Goal: Task Accomplishment & Management: Manage account settings

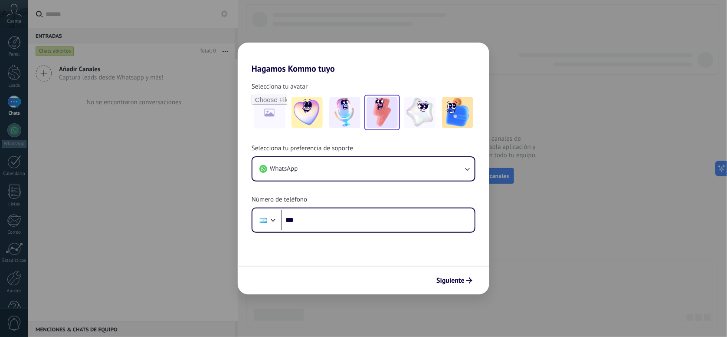
click at [384, 110] on img at bounding box center [382, 112] width 31 height 31
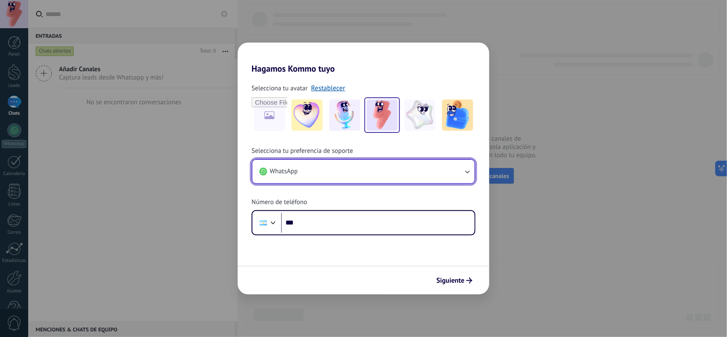
click at [344, 169] on button "WhatsApp" at bounding box center [364, 171] width 222 height 23
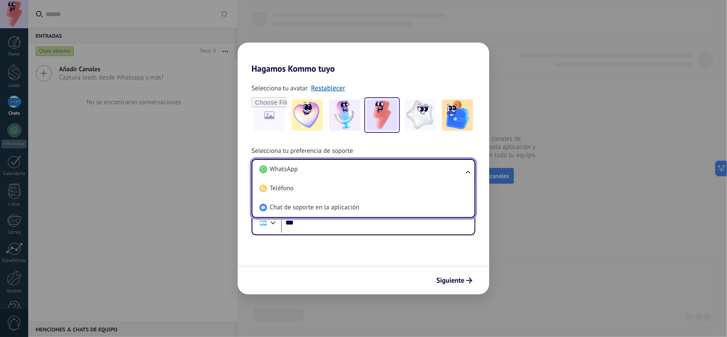
click at [344, 169] on li "WhatsApp" at bounding box center [362, 169] width 212 height 19
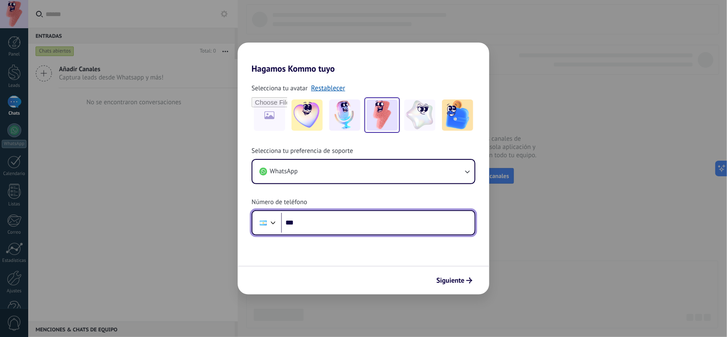
click at [345, 223] on input "***" at bounding box center [378, 223] width 194 height 20
type input "**********"
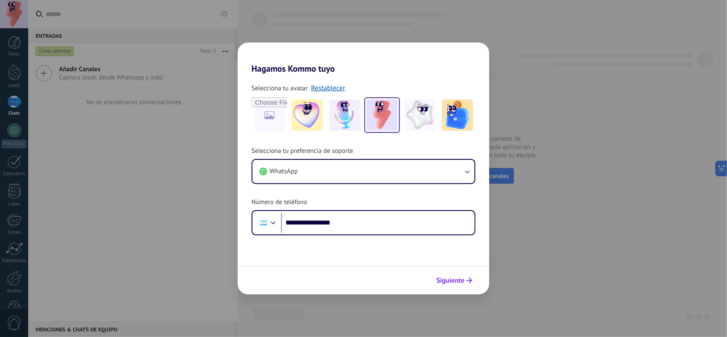
click at [467, 276] on button "Siguiente" at bounding box center [455, 280] width 44 height 15
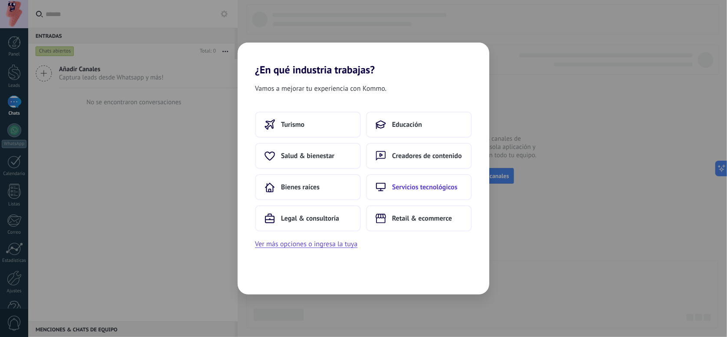
click at [414, 178] on button "Servicios tecnológicos" at bounding box center [419, 187] width 106 height 26
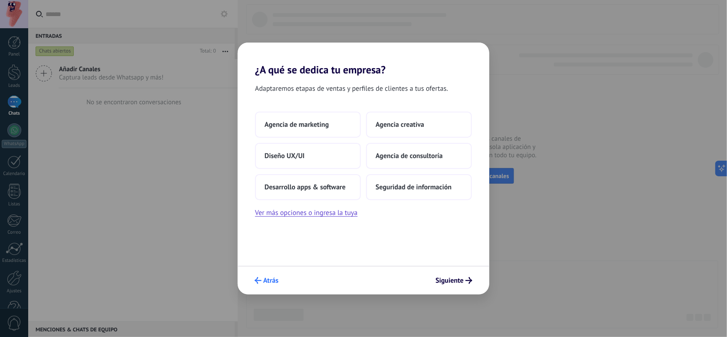
click at [267, 282] on span "Atrás" at bounding box center [270, 280] width 15 height 6
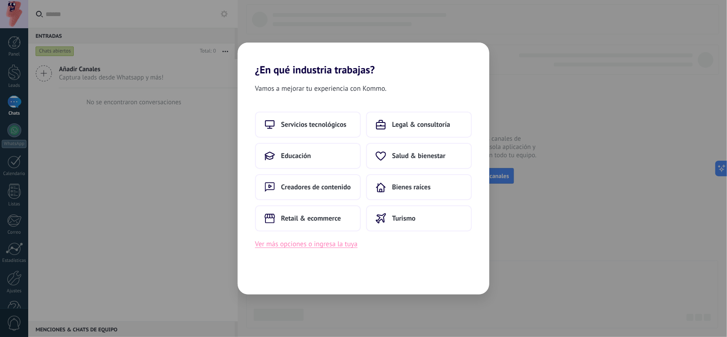
click at [320, 245] on button "Ver más opciones o ingresa la tuya" at bounding box center [306, 243] width 102 height 11
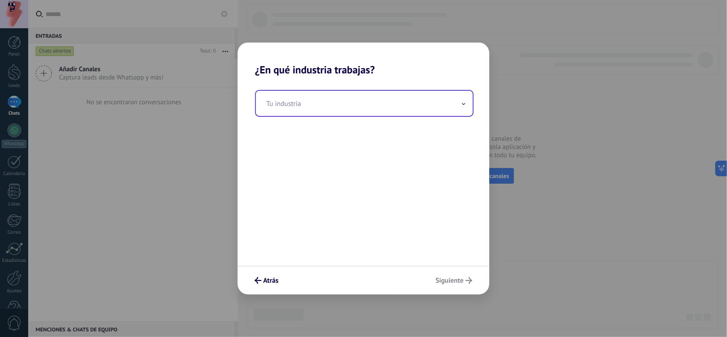
click at [309, 103] on input "text" at bounding box center [364, 103] width 217 height 25
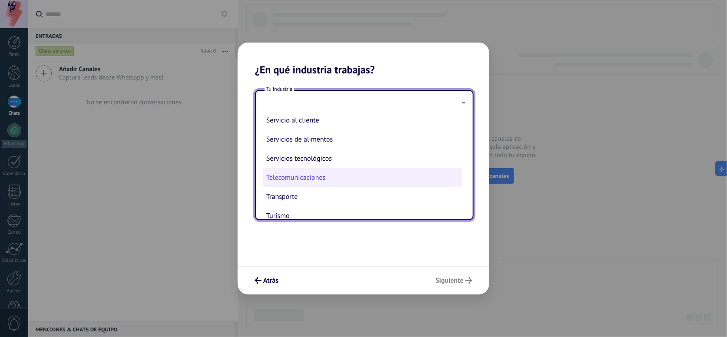
scroll to position [237, 0]
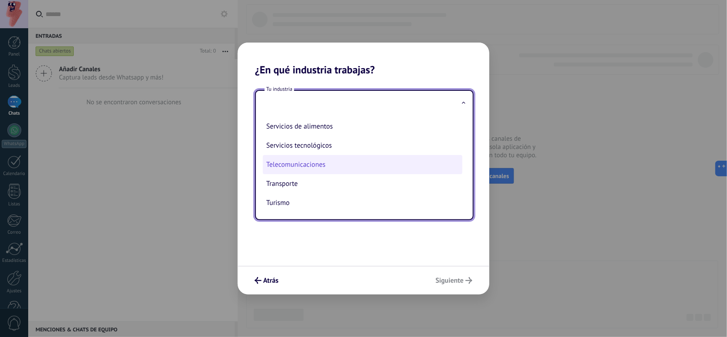
click at [327, 155] on li "Telecomunicaciones" at bounding box center [363, 164] width 200 height 19
type input "**********"
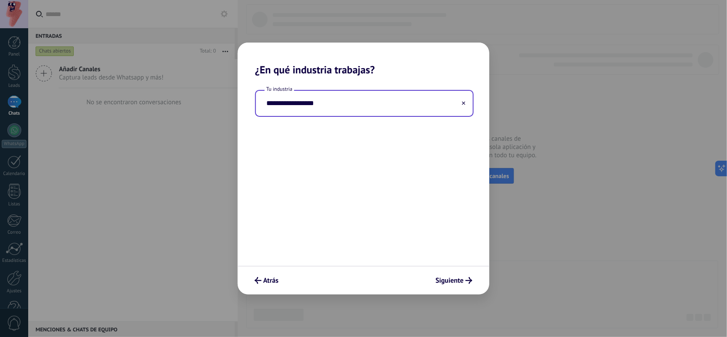
click at [325, 111] on input "**********" at bounding box center [364, 103] width 217 height 25
click at [461, 104] on input "**********" at bounding box center [364, 103] width 217 height 25
click at [463, 102] on icon at bounding box center [463, 103] width 3 height 3
click at [357, 105] on input "text" at bounding box center [364, 103] width 217 height 25
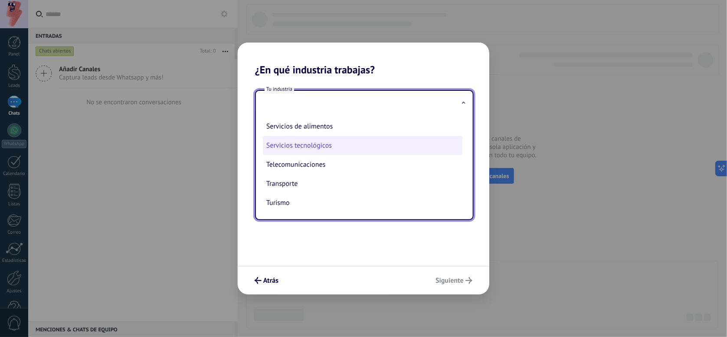
click at [318, 142] on li "Servicios tecnológicos" at bounding box center [363, 145] width 200 height 19
type input "**********"
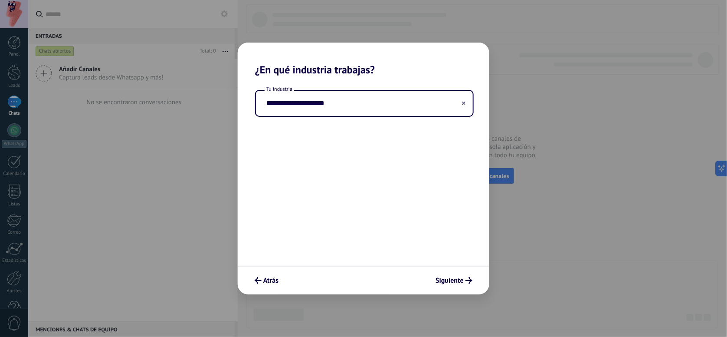
click at [437, 265] on div "**********" at bounding box center [364, 171] width 252 height 190
click at [444, 277] on span "Siguiente" at bounding box center [450, 280] width 28 height 6
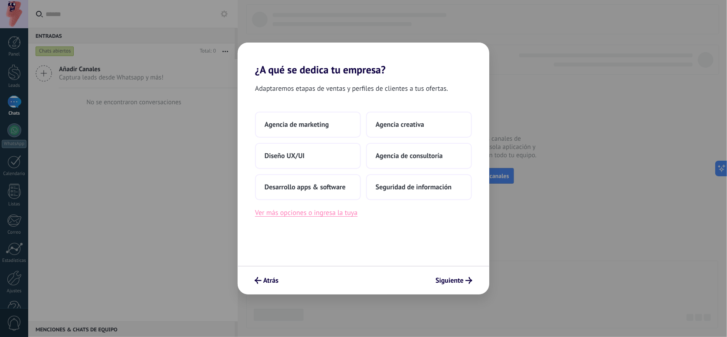
click at [321, 217] on button "Ver más opciones o ingresa la tuya" at bounding box center [306, 212] width 102 height 11
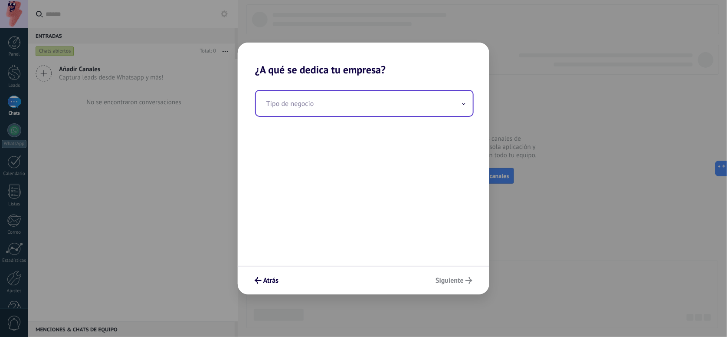
click at [326, 109] on input "text" at bounding box center [364, 103] width 217 height 25
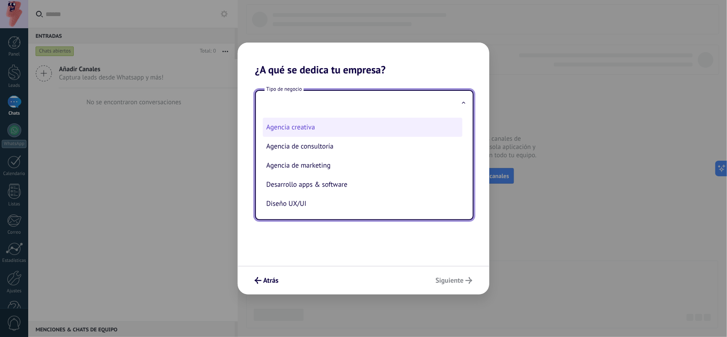
scroll to position [22, 0]
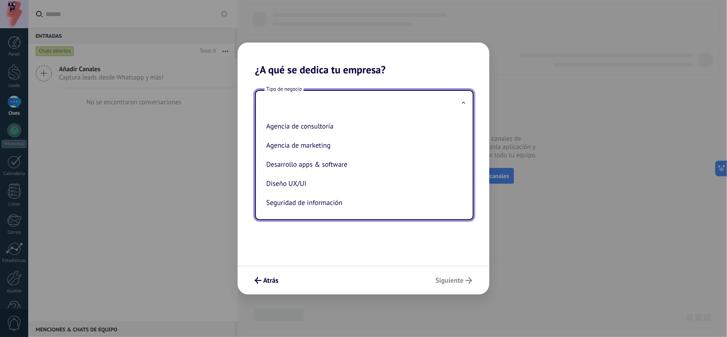
click at [273, 269] on div "Atrás Siguiente" at bounding box center [364, 280] width 252 height 29
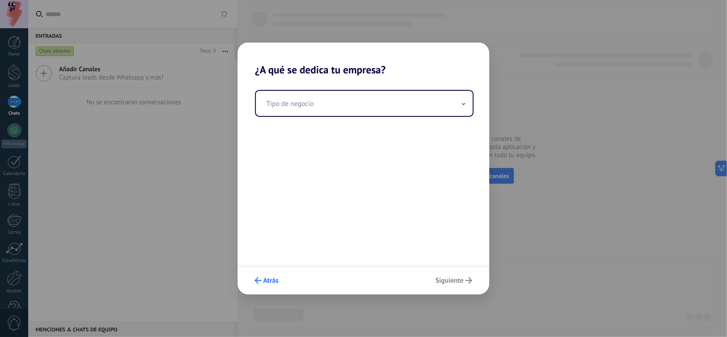
click at [273, 280] on span "Atrás" at bounding box center [270, 280] width 15 height 6
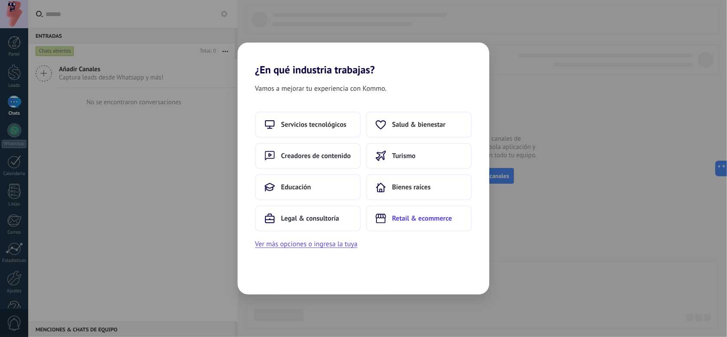
click at [396, 219] on span "Retail & ecommerce" at bounding box center [422, 218] width 60 height 9
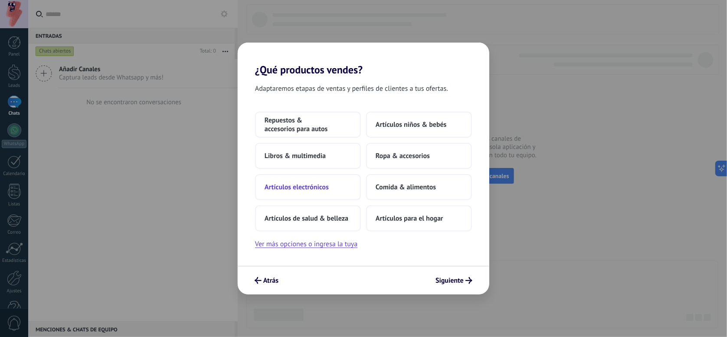
click at [312, 192] on button "Artículos electrónicos" at bounding box center [308, 187] width 106 height 26
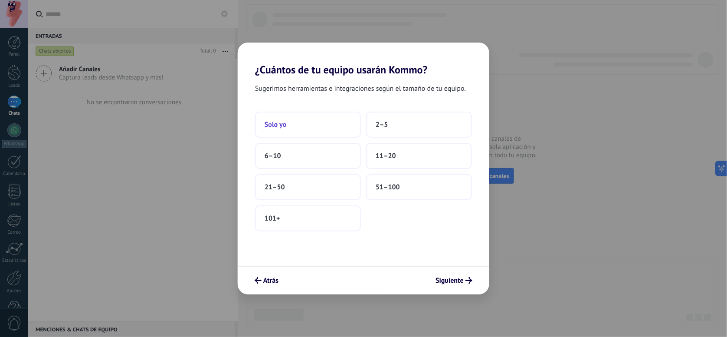
click at [323, 127] on button "Solo yo" at bounding box center [308, 125] width 106 height 26
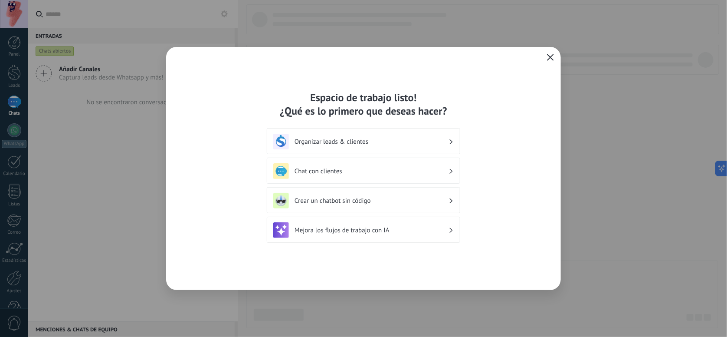
click at [307, 136] on div "Organizar leads & clientes" at bounding box center [363, 142] width 181 height 16
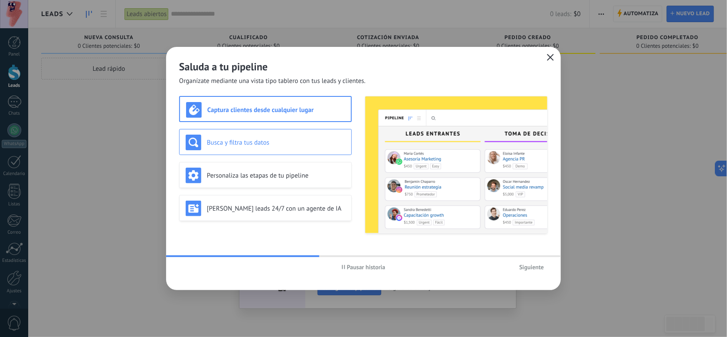
click at [275, 138] on h3 "Busca y filtra tus datos" at bounding box center [276, 142] width 138 height 8
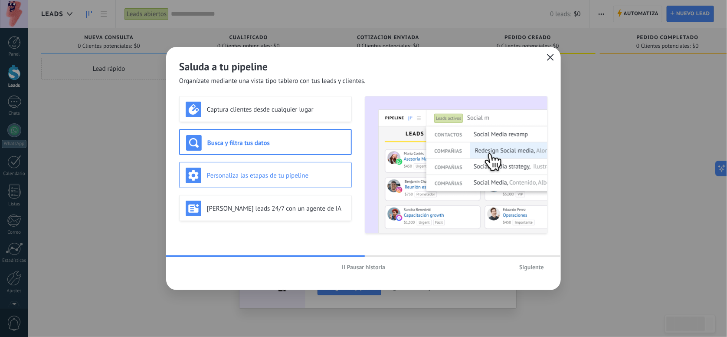
click at [285, 170] on div "Personaliza las etapas de tu pipeline" at bounding box center [266, 176] width 160 height 16
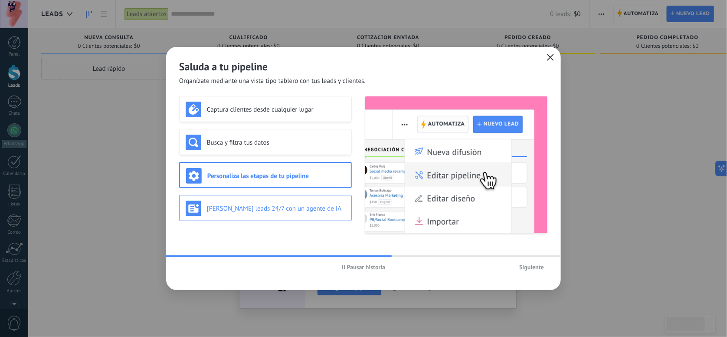
click at [292, 211] on h3 "[PERSON_NAME] leads 24/7 con un agente de IA" at bounding box center [276, 208] width 138 height 8
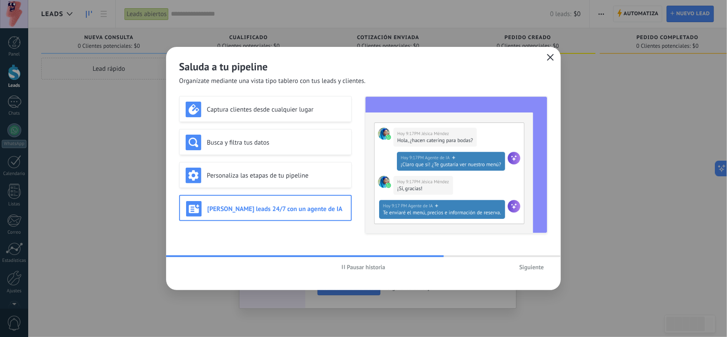
click at [531, 266] on span "Siguiente" at bounding box center [532, 267] width 25 height 6
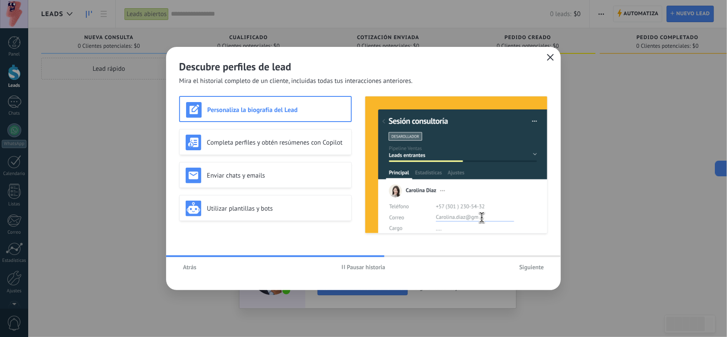
click at [288, 155] on div "Personaliza la biografía del Lead Completa perfiles y obtén resúmenes con Copil…" at bounding box center [265, 165] width 173 height 138
click at [287, 150] on div "Completa perfiles y obtén resúmenes con Copilot" at bounding box center [265, 142] width 173 height 26
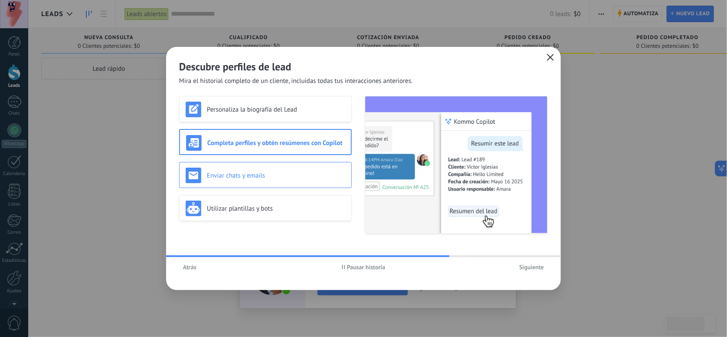
click at [286, 171] on h3 "Enviar chats y emails" at bounding box center [276, 175] width 138 height 8
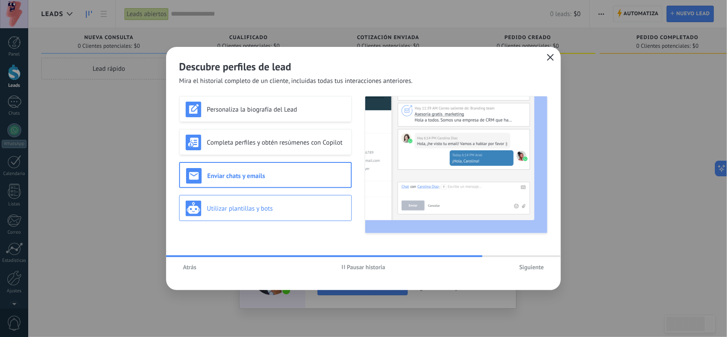
click at [300, 201] on div "Utilizar plantillas y bots" at bounding box center [266, 209] width 160 height 16
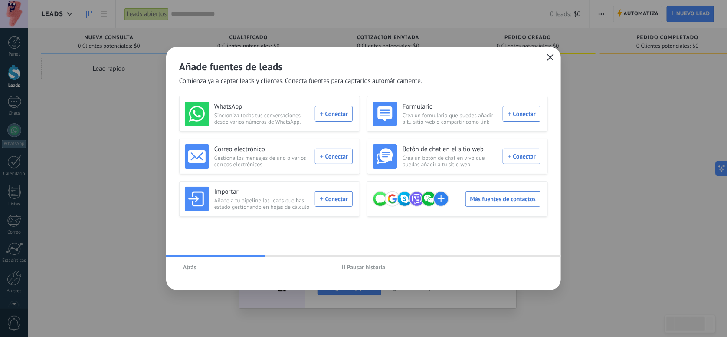
click at [350, 262] on button "Pausar historia" at bounding box center [364, 266] width 52 height 13
click at [455, 196] on div at bounding box center [419, 199] width 93 height 16
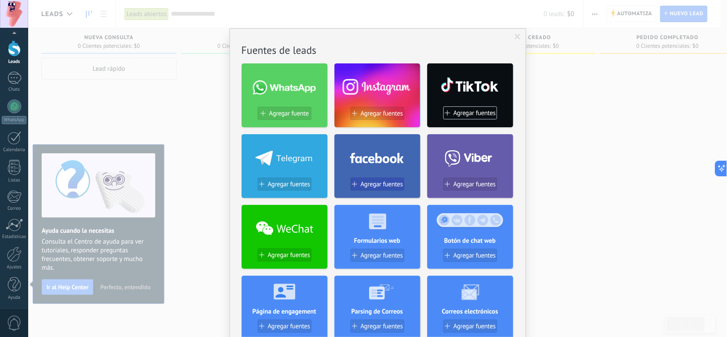
click at [352, 183] on span at bounding box center [354, 183] width 5 height 5
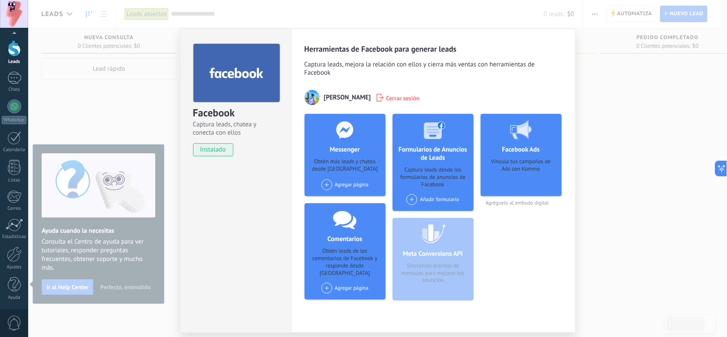
click at [504, 156] on div "Facebook Ads Vincula tus campañas de Ads con Kommo" at bounding box center [521, 155] width 81 height 82
click at [536, 173] on div "Vincula tus campañas de Ads con Kommo" at bounding box center [521, 174] width 67 height 33
click at [535, 188] on div "Vincula tus campañas de Ads con Kommo" at bounding box center [521, 174] width 67 height 33
click at [512, 106] on div "Herramientas de Facebook para generar leads Captura leads, mejora la relación c…" at bounding box center [434, 175] width 258 height 263
click at [519, 132] on use at bounding box center [521, 129] width 22 height 19
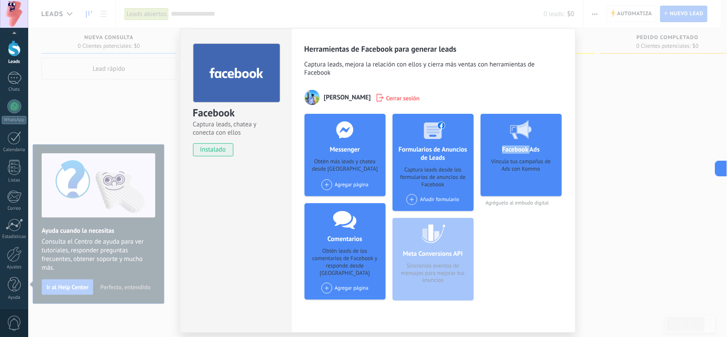
click at [519, 132] on use at bounding box center [521, 129] width 22 height 19
click at [458, 78] on span "Captura leads, mejora la relación con ellos y cierra más ventas con herramienta…" at bounding box center [434, 69] width 258 height 19
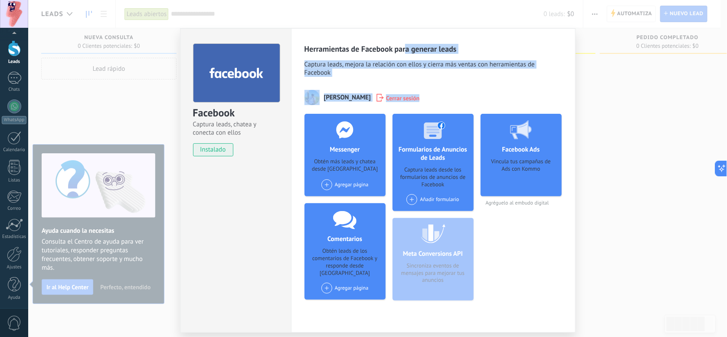
drag, startPoint x: 398, startPoint y: 38, endPoint x: 456, endPoint y: 87, distance: 75.8
click at [455, 87] on div "Herramientas de Facebook para generar leads Captura leads, mejora la relación c…" at bounding box center [433, 180] width 285 height 304
click at [456, 87] on div "Herramientas de Facebook para generar leads Captura leads, mejora la relación c…" at bounding box center [434, 175] width 258 height 263
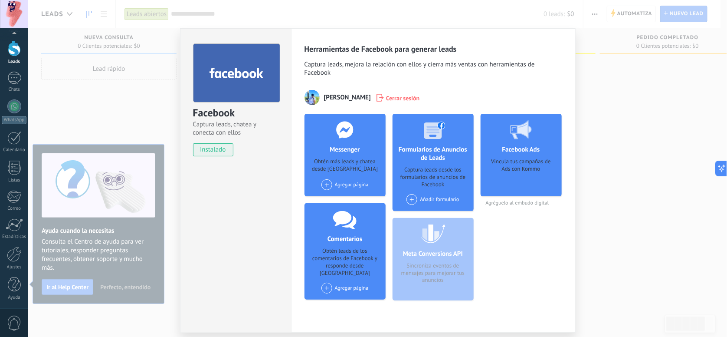
click at [599, 90] on div "Facebook Captura leads, chatea y conecta con ellos instalado Desinstalar Herram…" at bounding box center [377, 168] width 699 height 337
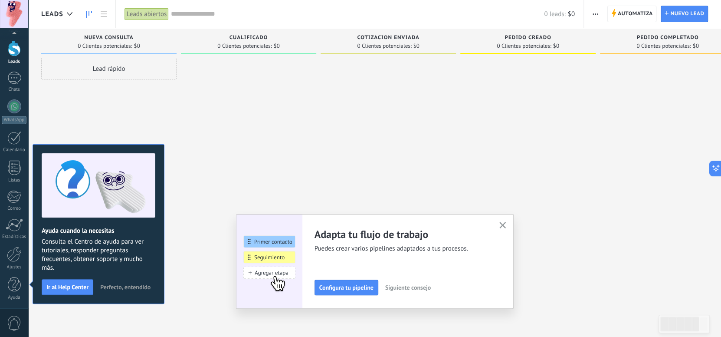
click at [314, 187] on div at bounding box center [248, 170] width 135 height 224
click at [350, 286] on span "Configura tu pipeline" at bounding box center [346, 287] width 54 height 6
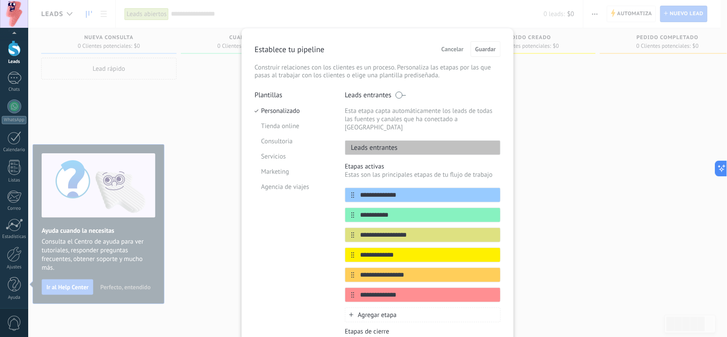
drag, startPoint x: 371, startPoint y: 148, endPoint x: 372, endPoint y: 144, distance: 4.4
click at [372, 147] on div "**********" at bounding box center [423, 241] width 156 height 300
click at [372, 143] on p "Leads entrantes" at bounding box center [372, 147] width 53 height 9
click at [377, 194] on div "**********" at bounding box center [423, 245] width 156 height 115
click at [376, 191] on input "**********" at bounding box center [418, 195] width 126 height 9
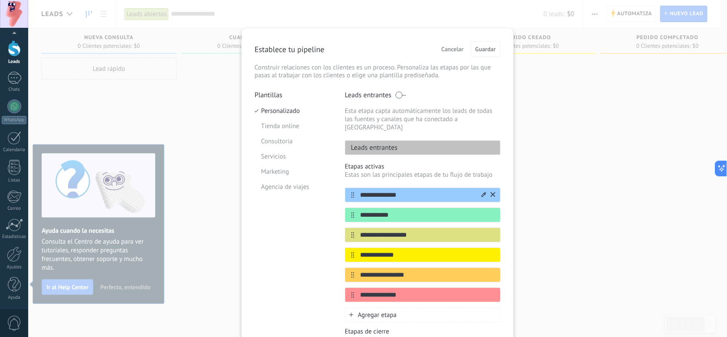
click at [376, 191] on input "**********" at bounding box center [418, 195] width 126 height 9
click at [547, 282] on div "**********" at bounding box center [377, 168] width 699 height 337
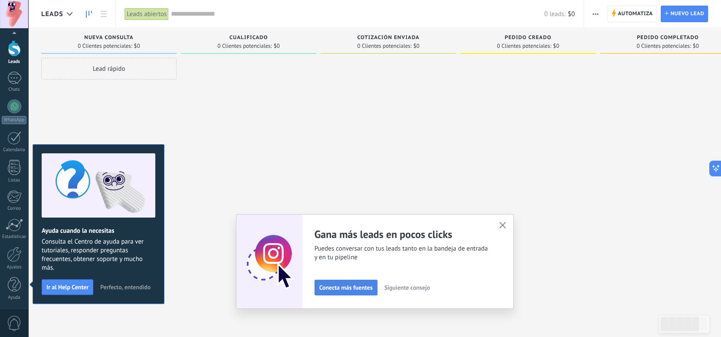
click at [342, 285] on span "Conecta más fuentes" at bounding box center [345, 287] width 53 height 6
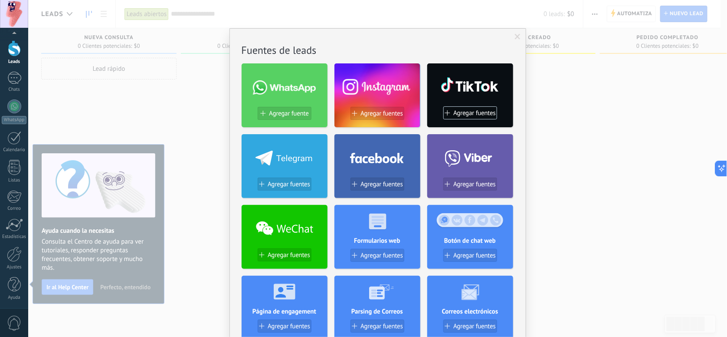
click at [389, 89] on div at bounding box center [378, 85] width 86 height 37
click at [386, 108] on button "Agregar fuentes" at bounding box center [378, 113] width 54 height 13
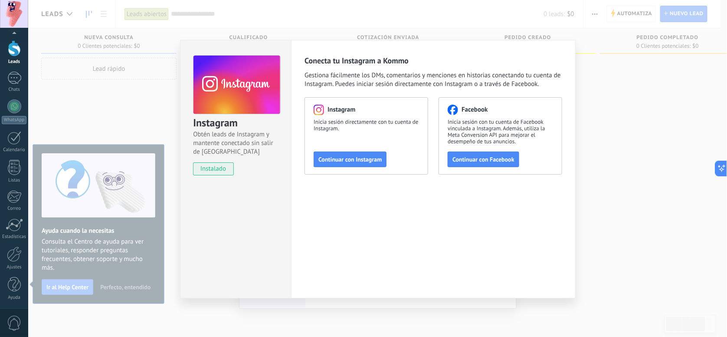
drag, startPoint x: 331, startPoint y: 164, endPoint x: 344, endPoint y: 220, distance: 57.5
click at [344, 220] on div "Conecta tu Instagram a Kommo Gestiona fácilmente los DMs, comentarios y mencion…" at bounding box center [433, 169] width 285 height 258
click at [452, 153] on button "Continuar con Facebook" at bounding box center [484, 159] width 72 height 16
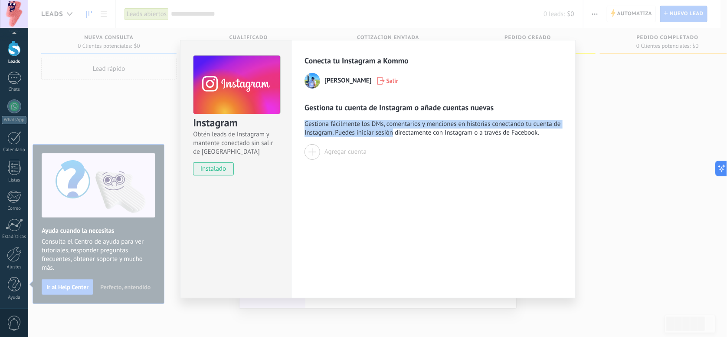
drag, startPoint x: 372, startPoint y: 116, endPoint x: 370, endPoint y: 149, distance: 33.5
click at [392, 133] on div "Gestiona tu cuenta de Instagram o añade cuentas nuevas Gestiona fácilmente los …" at bounding box center [434, 130] width 258 height 57
click at [357, 154] on div "Agregar cuenta" at bounding box center [346, 152] width 42 height 8
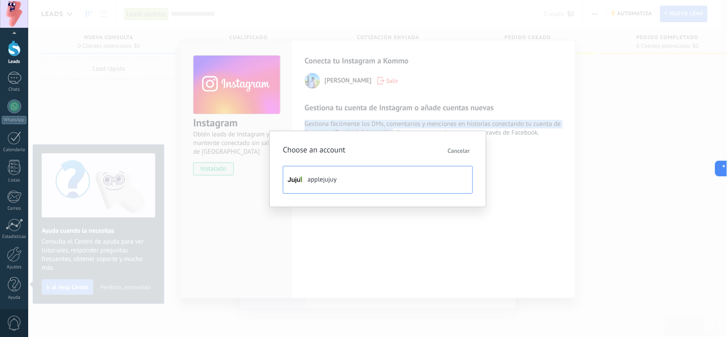
click at [343, 180] on button "applejujuy" at bounding box center [378, 180] width 190 height 28
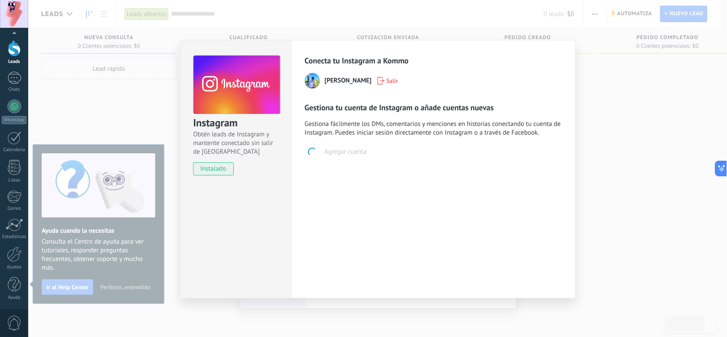
click at [419, 173] on div "Conecta tu Instagram a Kommo Tuno [PERSON_NAME] [PERSON_NAME] tu cuenta de Inst…" at bounding box center [433, 169] width 285 height 258
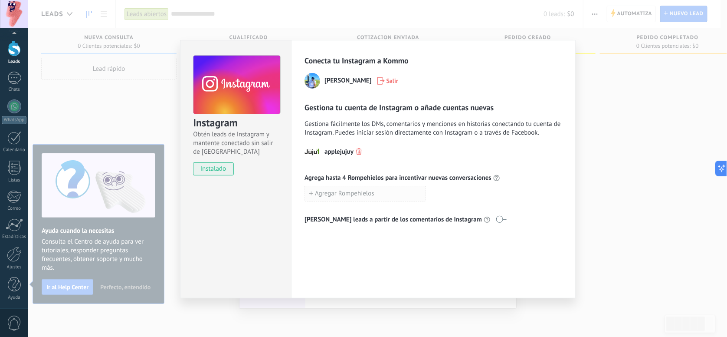
click at [376, 190] on button "Agregar Rompehielos" at bounding box center [366, 194] width 122 height 16
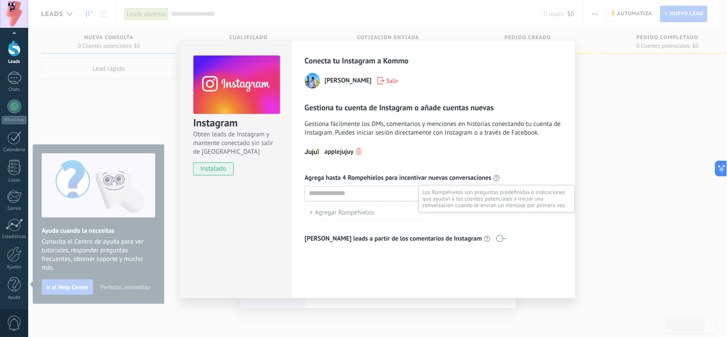
click at [495, 180] on icon at bounding box center [497, 177] width 7 height 7
click at [496, 235] on span at bounding box center [501, 238] width 11 height 7
click at [496, 240] on span at bounding box center [501, 238] width 11 height 7
click at [496, 238] on span at bounding box center [501, 238] width 11 height 7
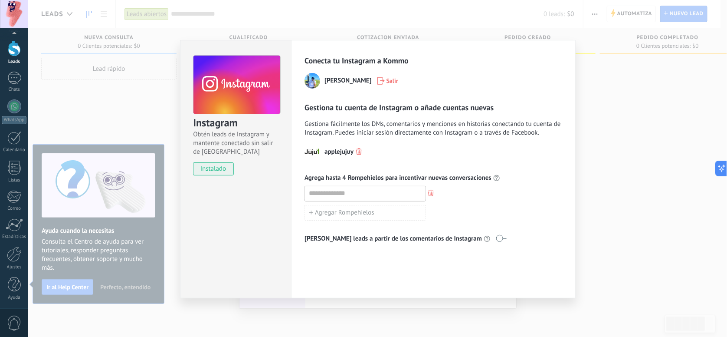
click at [460, 250] on div "Conecta tu Instagram a Kommo Tuno [PERSON_NAME] [PERSON_NAME] tu cuenta de Inst…" at bounding box center [433, 169] width 285 height 258
drag, startPoint x: 299, startPoint y: 235, endPoint x: 412, endPoint y: 257, distance: 114.9
click at [412, 257] on div "Conecta tu Instagram a Kommo Tuno [PERSON_NAME] [PERSON_NAME] tu cuenta de Inst…" at bounding box center [433, 169] width 285 height 258
click at [353, 197] on input at bounding box center [365, 193] width 121 height 14
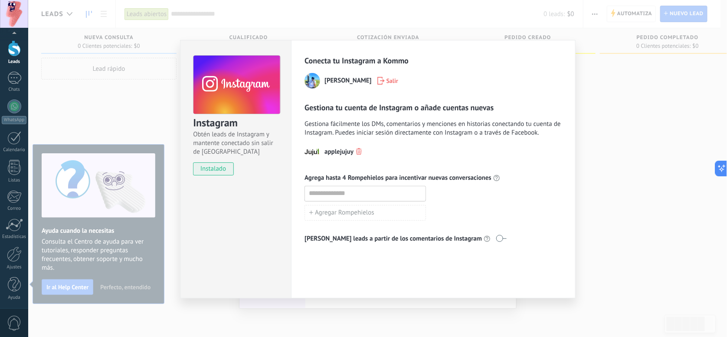
click at [366, 200] on div at bounding box center [366, 194] width 122 height 16
click at [366, 194] on input at bounding box center [365, 193] width 121 height 14
type input "**********"
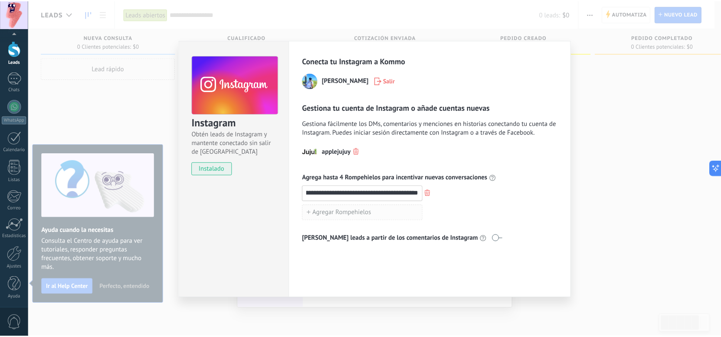
scroll to position [0, 0]
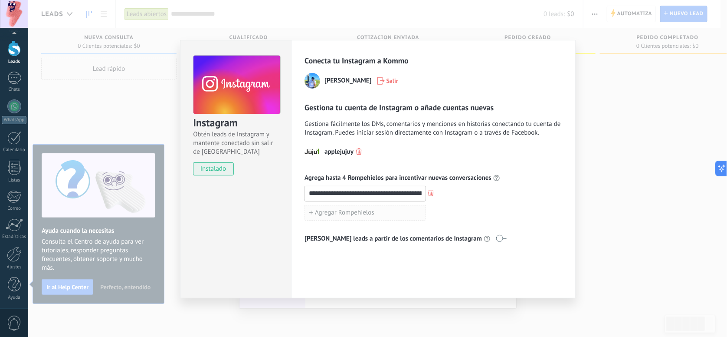
click at [418, 207] on button "Agregar Rompehielos" at bounding box center [366, 213] width 122 height 16
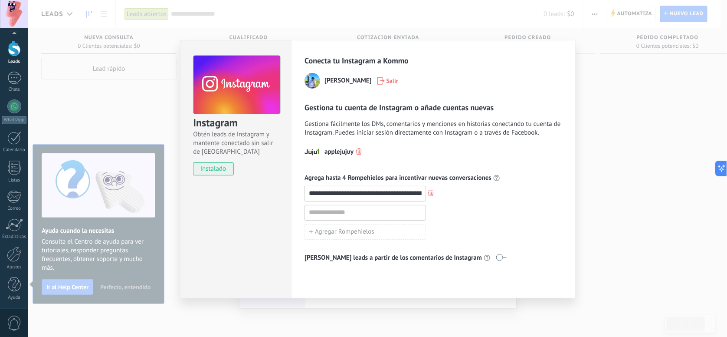
click at [585, 221] on div "**********" at bounding box center [377, 168] width 699 height 337
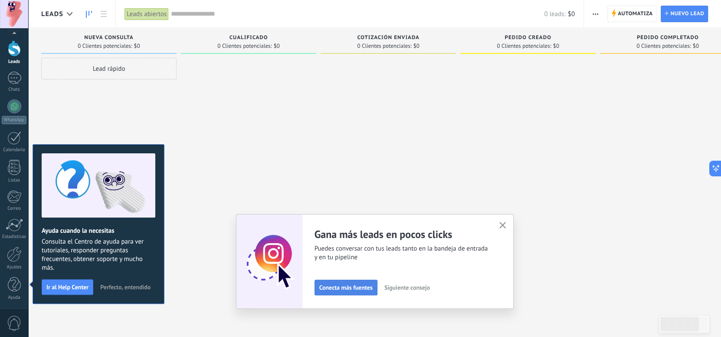
click at [346, 285] on span "Conecta más fuentes" at bounding box center [345, 287] width 53 height 6
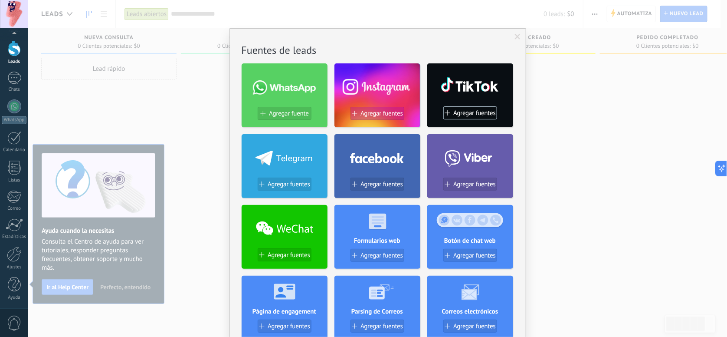
click at [384, 110] on span "Agregar fuentes" at bounding box center [382, 113] width 43 height 7
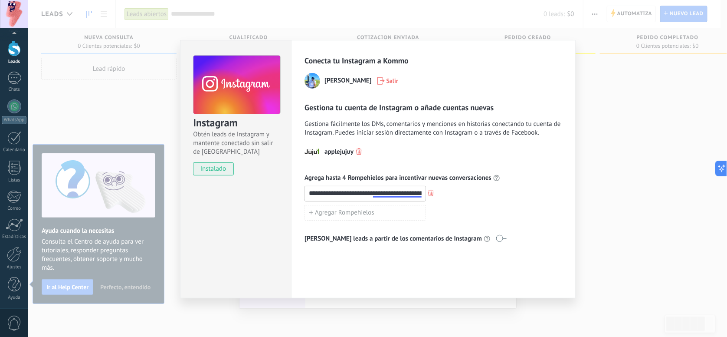
click at [470, 272] on div "**********" at bounding box center [433, 169] width 285 height 258
click at [223, 164] on span "instalado" at bounding box center [213, 168] width 39 height 13
click at [582, 45] on div "**********" at bounding box center [377, 168] width 699 height 337
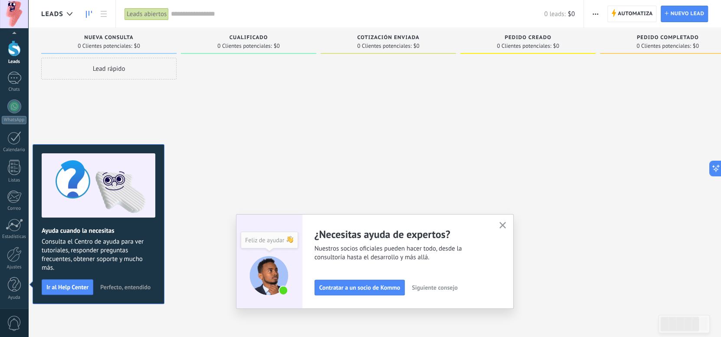
click at [433, 286] on span "Siguiente consejo" at bounding box center [435, 287] width 46 height 6
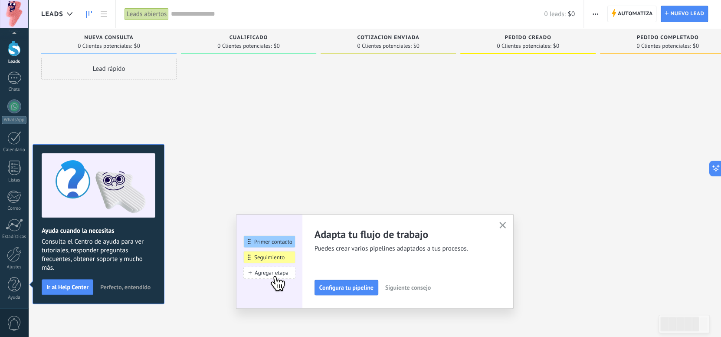
click at [431, 286] on span "Siguiente consejo" at bounding box center [408, 287] width 46 height 6
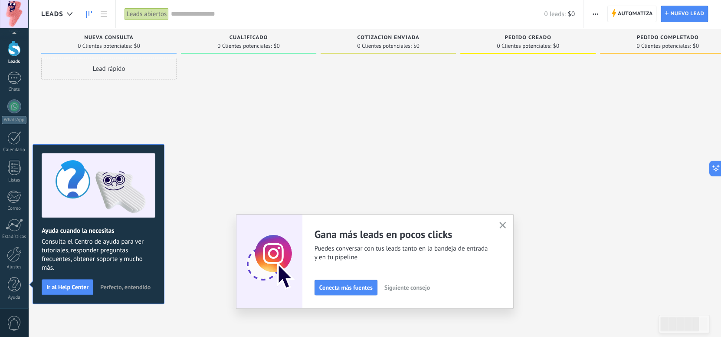
click at [430, 286] on span "Siguiente consejo" at bounding box center [408, 287] width 46 height 6
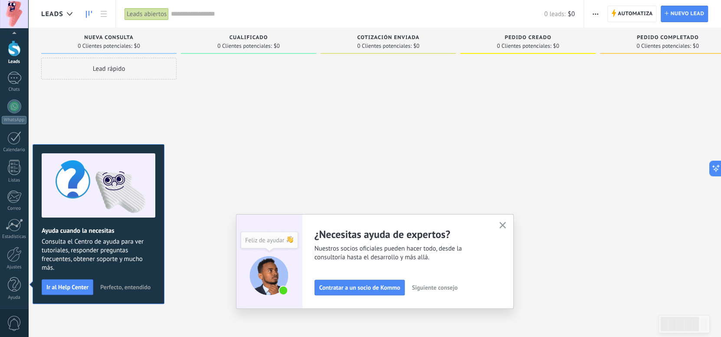
click at [432, 286] on span "Siguiente consejo" at bounding box center [435, 287] width 46 height 6
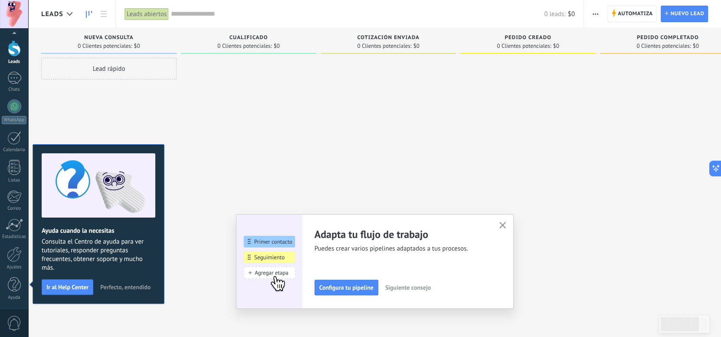
drag, startPoint x: 500, startPoint y: 224, endPoint x: 506, endPoint y: 226, distance: 6.6
click at [500, 224] on div "Adapta tu flujo de trabajo Puedes crear varios pipelines adaptados a tus proces…" at bounding box center [375, 261] width 278 height 95
click at [506, 226] on icon "button" at bounding box center [503, 225] width 7 height 7
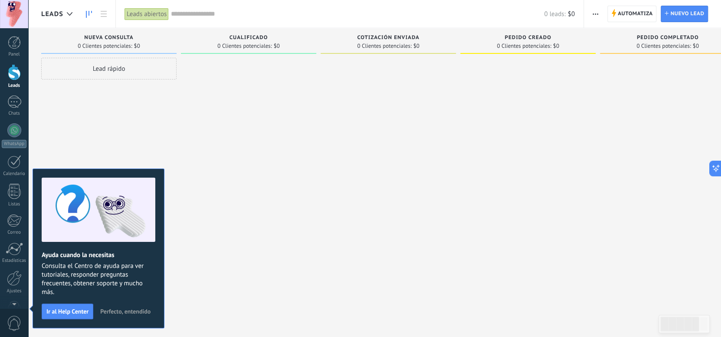
click at [221, 271] on div at bounding box center [248, 170] width 135 height 224
click at [122, 309] on span "Perfecto, entendido" at bounding box center [125, 311] width 50 height 6
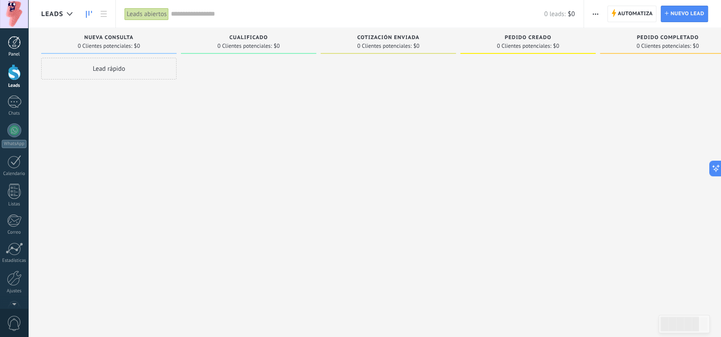
click at [20, 49] on div at bounding box center [14, 42] width 13 height 13
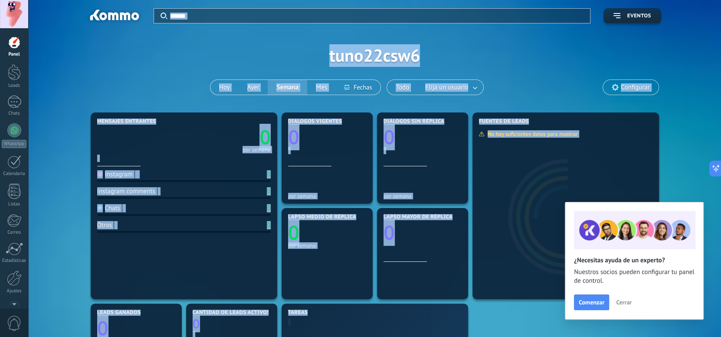
click at [203, 57] on div "Aplicar Eventos tuno22csw6 [DATE] [DATE] Semana Mes Todo Elija un usuario Confi…" at bounding box center [374, 55] width 667 height 110
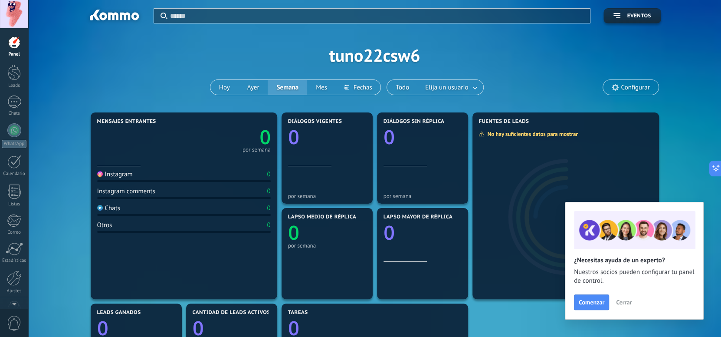
scroll to position [86, 0]
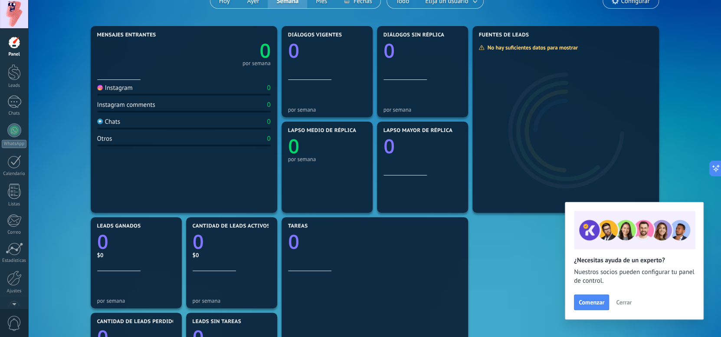
click at [629, 300] on span "Cerrar" at bounding box center [624, 302] width 16 height 6
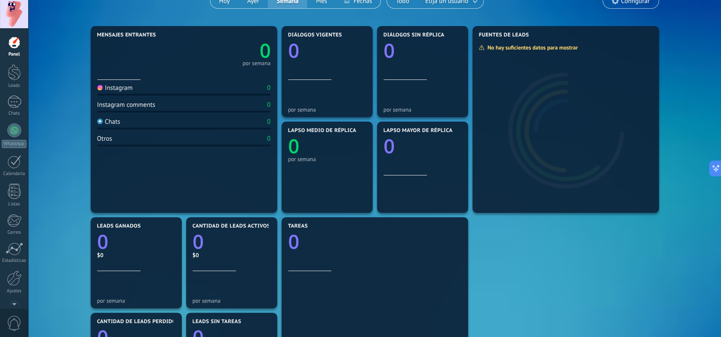
scroll to position [0, 0]
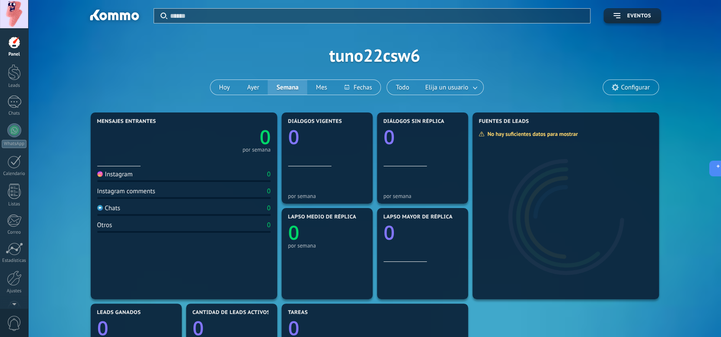
click at [639, 80] on span "Configurar" at bounding box center [630, 87] width 55 height 15
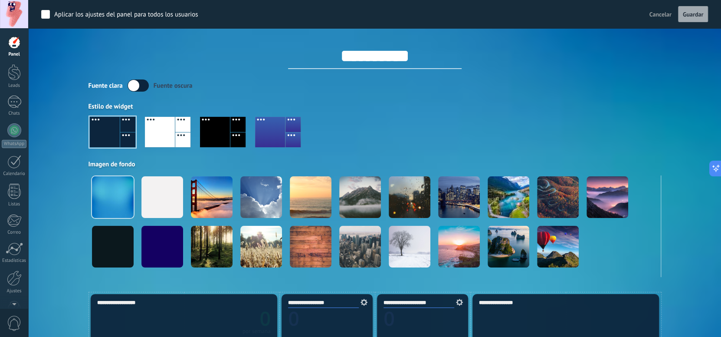
click at [235, 133] on div at bounding box center [237, 139] width 15 height 15
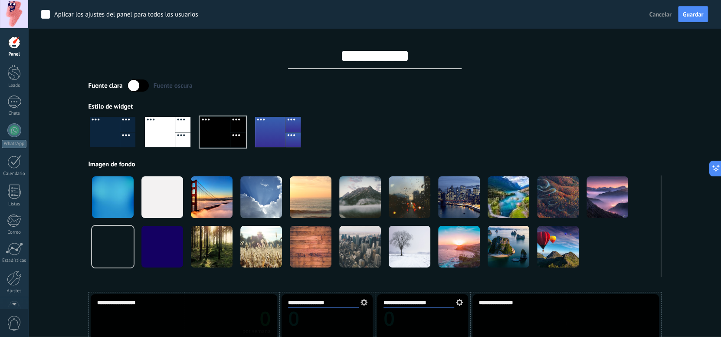
click at [402, 61] on input "**********" at bounding box center [375, 56] width 174 height 26
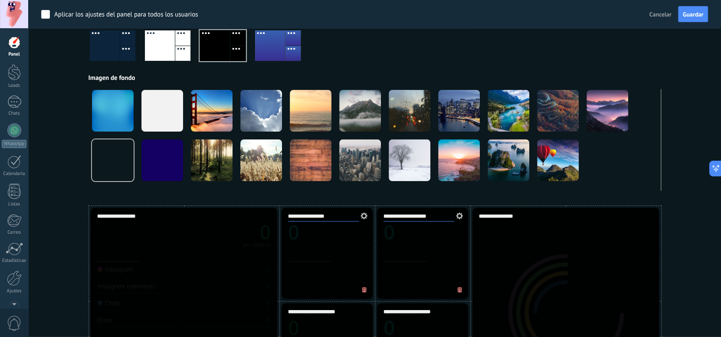
scroll to position [43, 0]
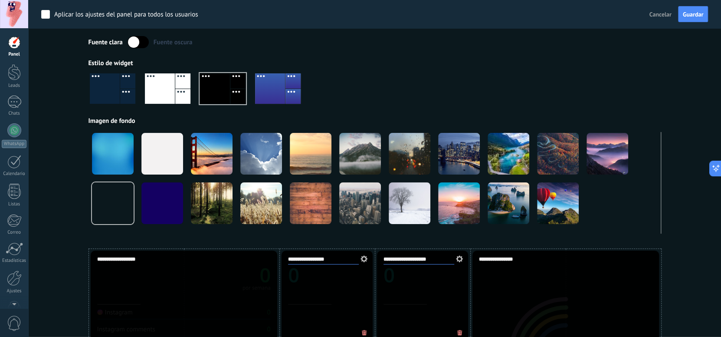
click at [274, 87] on div at bounding box center [270, 88] width 30 height 30
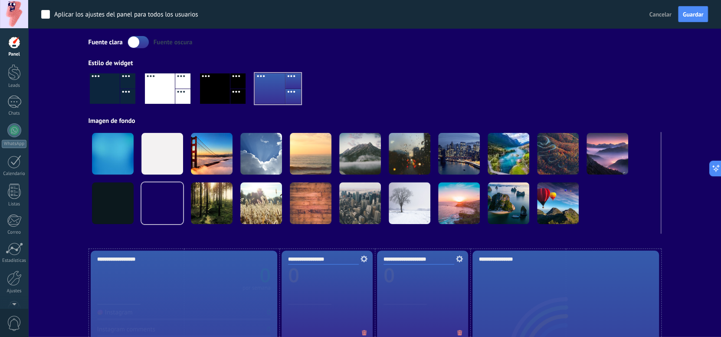
click at [161, 76] on div at bounding box center [160, 88] width 30 height 30
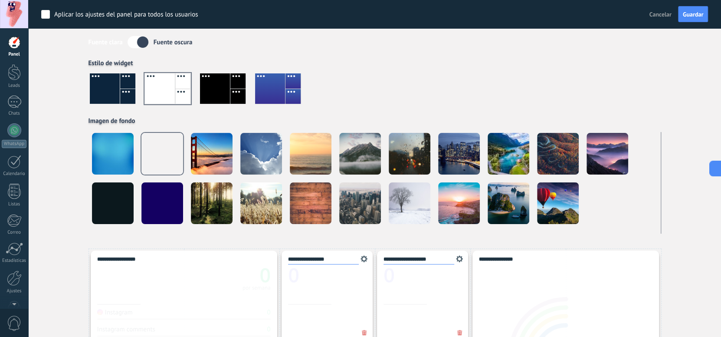
click at [113, 93] on div at bounding box center [105, 88] width 30 height 30
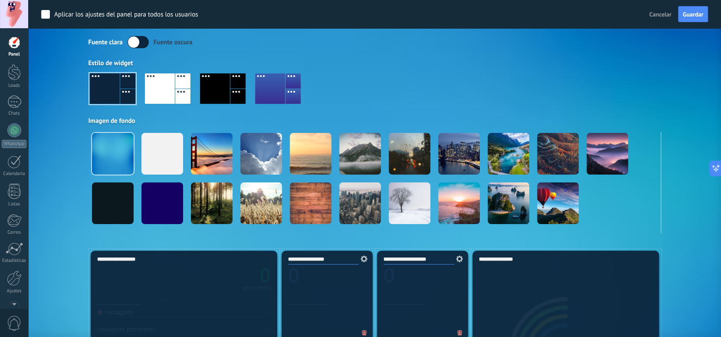
click at [280, 79] on div at bounding box center [270, 88] width 30 height 30
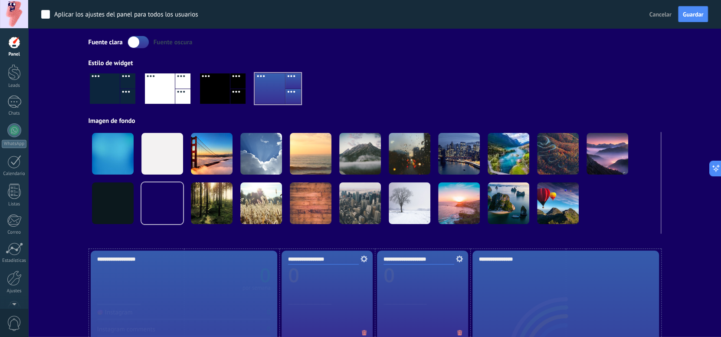
click at [230, 87] on div at bounding box center [237, 80] width 15 height 15
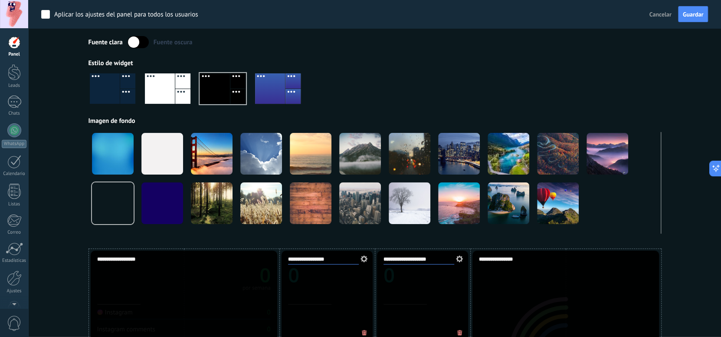
click at [170, 84] on div at bounding box center [160, 88] width 30 height 30
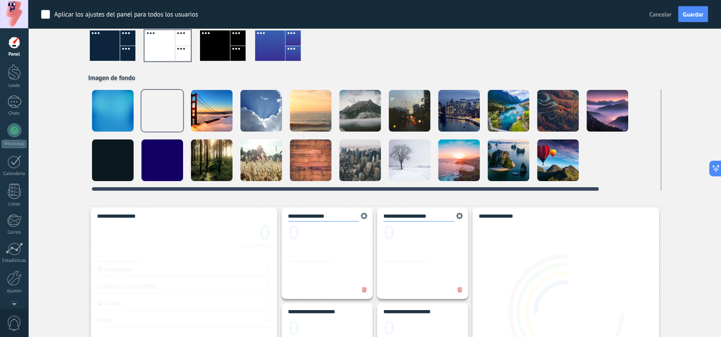
scroll to position [0, 0]
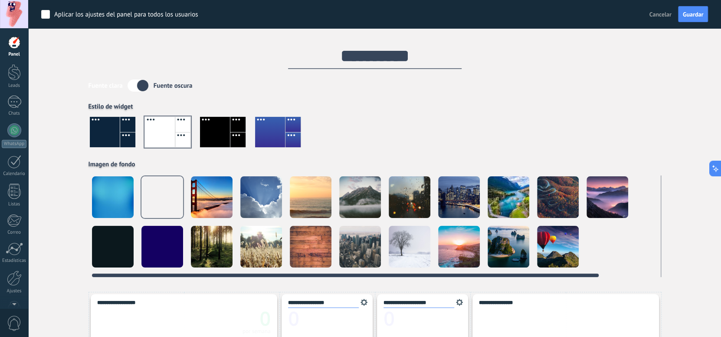
click at [276, 203] on div at bounding box center [261, 197] width 42 height 42
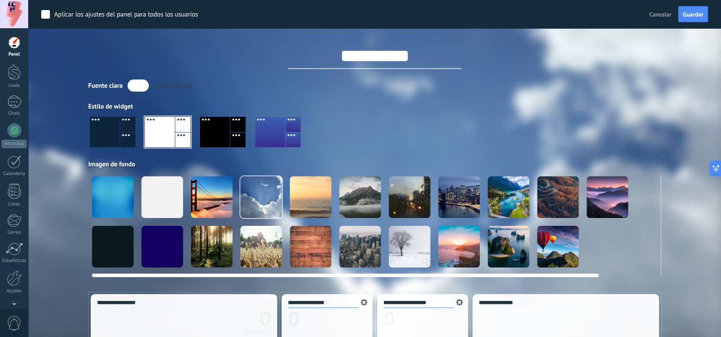
click at [153, 203] on div at bounding box center [163, 197] width 42 height 42
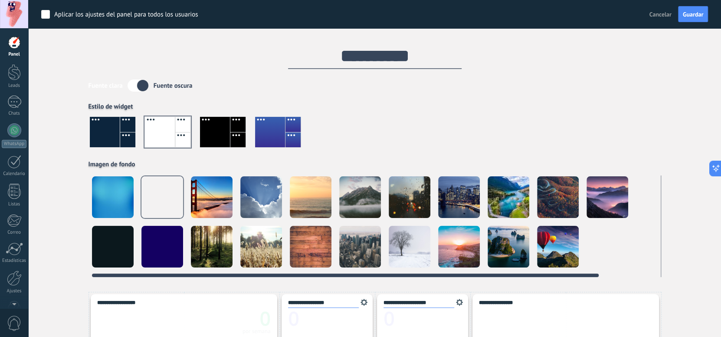
click at [101, 192] on div at bounding box center [113, 197] width 42 height 42
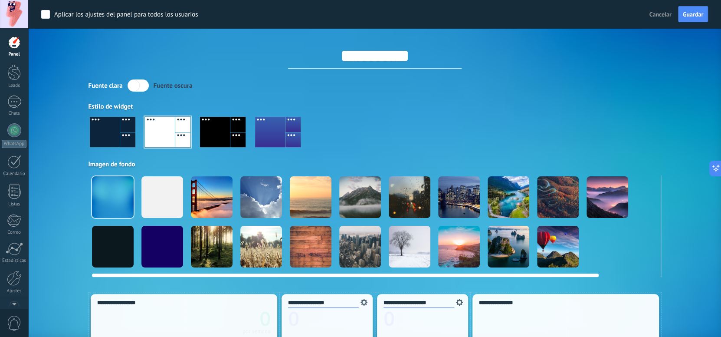
click at [284, 200] on div at bounding box center [375, 221] width 573 height 93
click at [313, 200] on div at bounding box center [311, 197] width 42 height 42
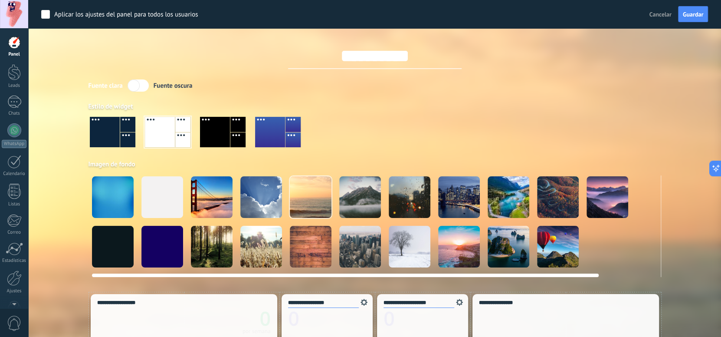
click at [441, 191] on div at bounding box center [459, 197] width 42 height 42
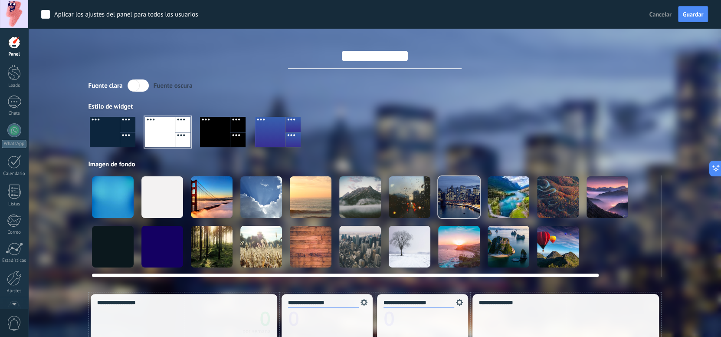
click at [426, 191] on div at bounding box center [410, 197] width 42 height 42
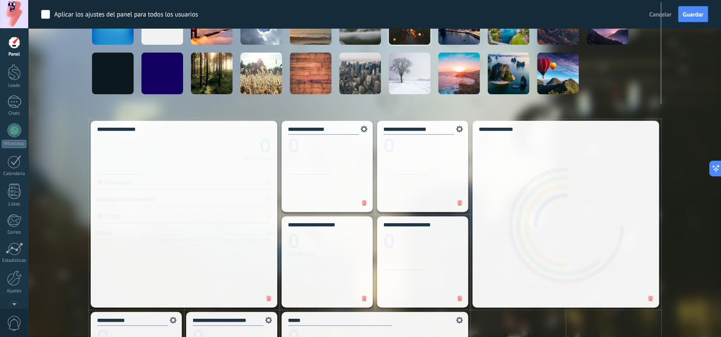
scroll to position [43, 0]
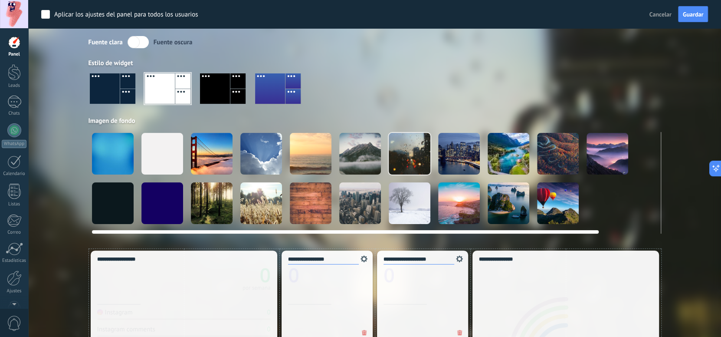
click at [445, 205] on div at bounding box center [459, 203] width 42 height 42
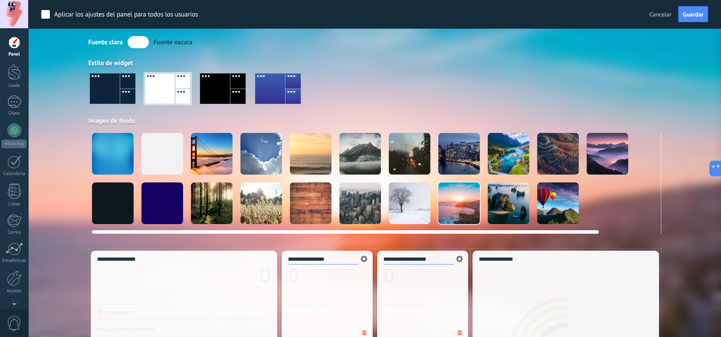
click at [611, 198] on video at bounding box center [608, 203] width 42 height 42
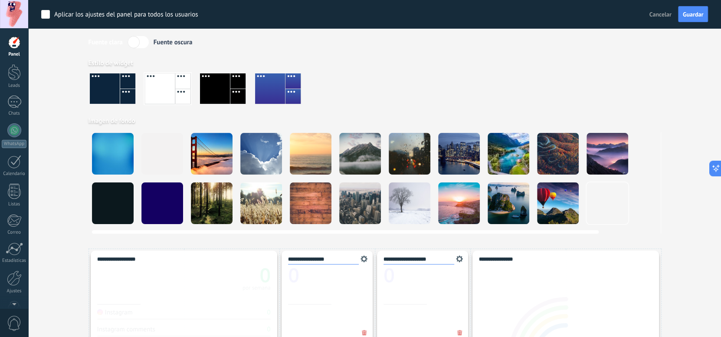
click at [262, 184] on div at bounding box center [261, 203] width 42 height 42
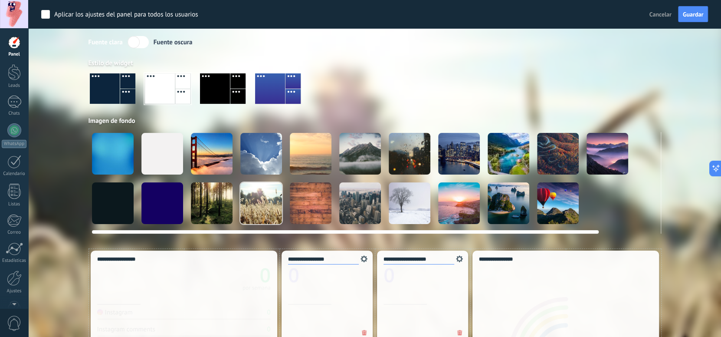
click at [511, 170] on div at bounding box center [509, 154] width 42 height 42
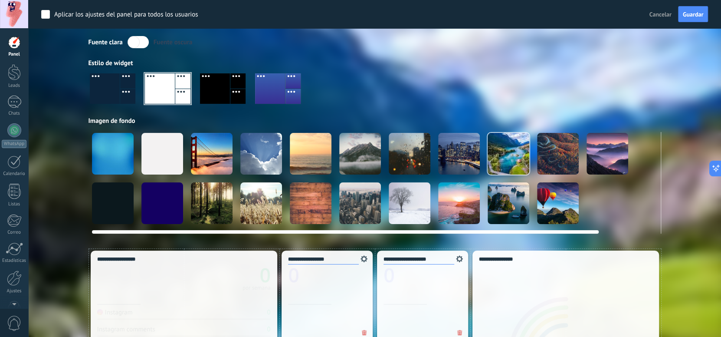
click at [585, 150] on div at bounding box center [375, 178] width 573 height 93
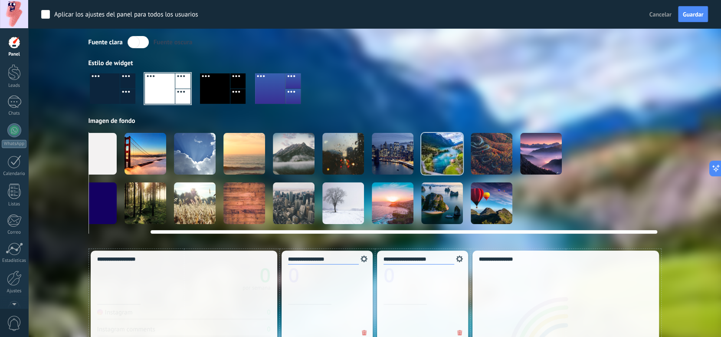
drag, startPoint x: 645, startPoint y: 208, endPoint x: 487, endPoint y: 212, distance: 157.6
click at [305, 220] on div at bounding box center [308, 178] width 573 height 93
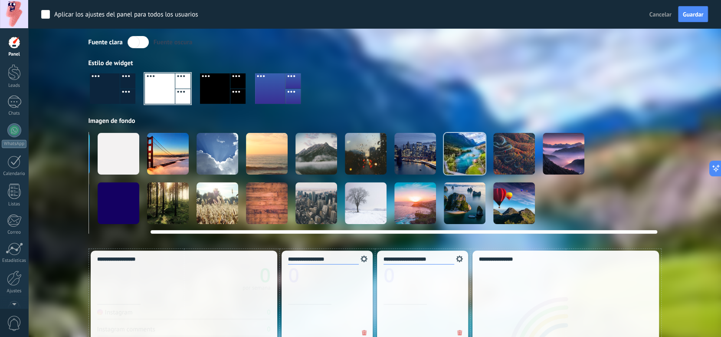
click at [527, 204] on div at bounding box center [331, 178] width 573 height 93
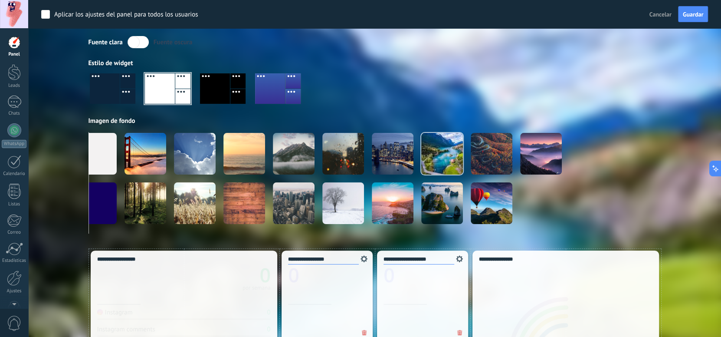
click at [666, 197] on div "Aplicar Eventos tuno22csw6 [DATE] [DATE] Semana Mes Todo Elija un usuario Confi…" at bounding box center [374, 103] width 667 height 292
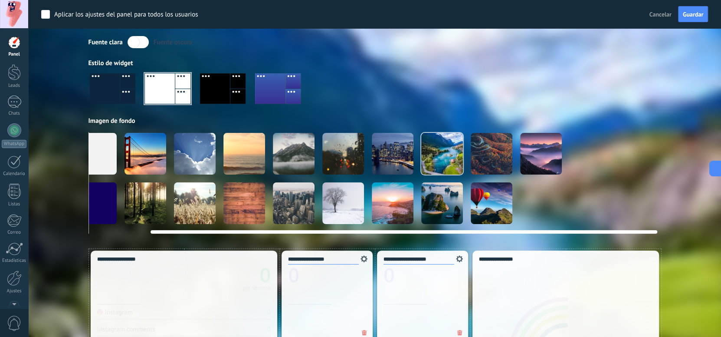
click at [648, 201] on video at bounding box center [640, 203] width 42 height 42
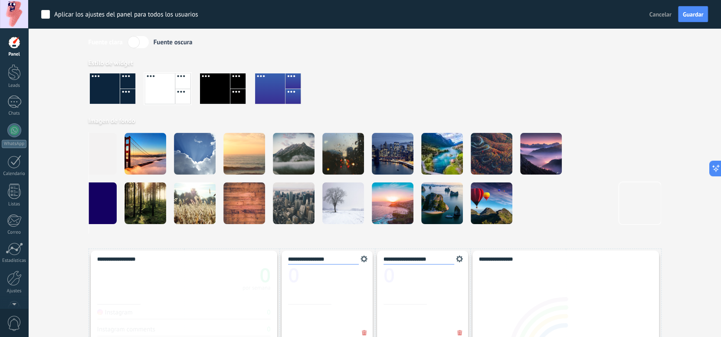
click at [379, 69] on div at bounding box center [375, 91] width 573 height 49
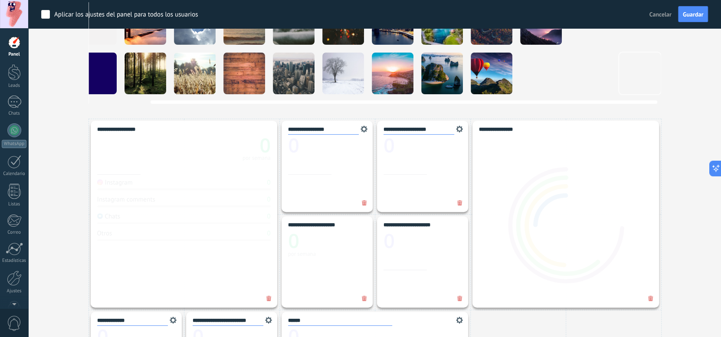
scroll to position [0, 0]
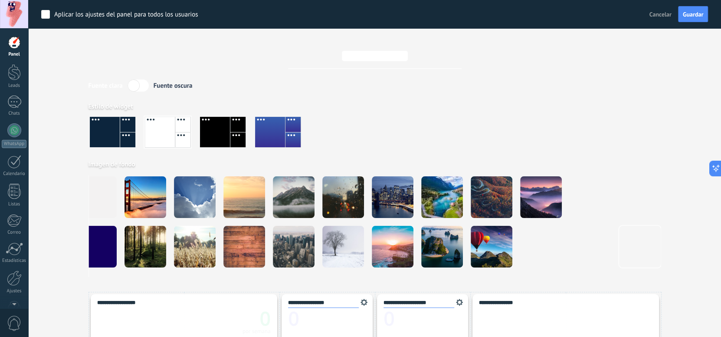
click at [489, 103] on div "Estilo de widget" at bounding box center [375, 106] width 573 height 8
click at [369, 66] on input "**********" at bounding box center [375, 56] width 174 height 26
type input "**********"
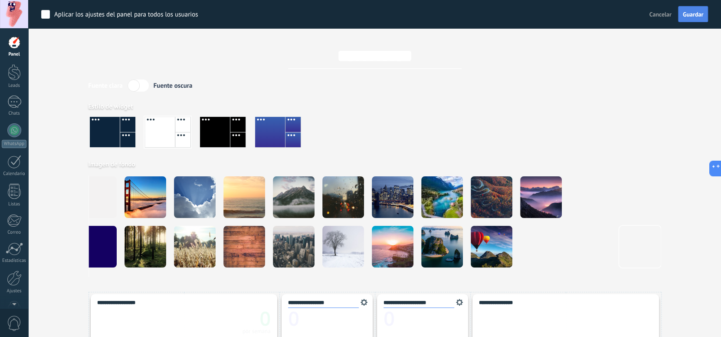
click at [689, 19] on button "Guardar" at bounding box center [693, 14] width 30 height 16
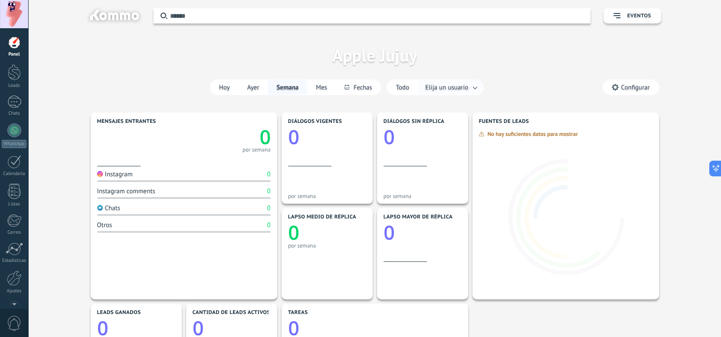
click at [463, 86] on span "Elija un usuario" at bounding box center [447, 88] width 46 height 12
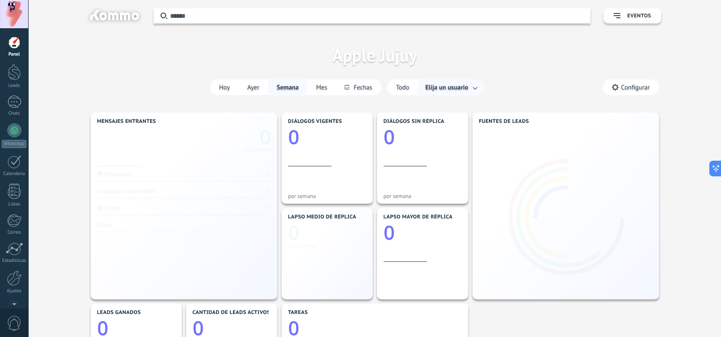
click at [469, 90] on link at bounding box center [476, 87] width 16 height 14
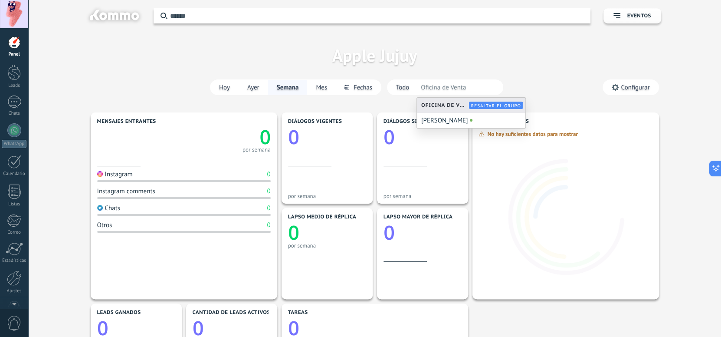
click at [516, 67] on div "Aplicar Eventos Apple Jujuy [DATE] [DATE] Semana Mes Todo Elija un usuario Ofic…" at bounding box center [374, 55] width 667 height 110
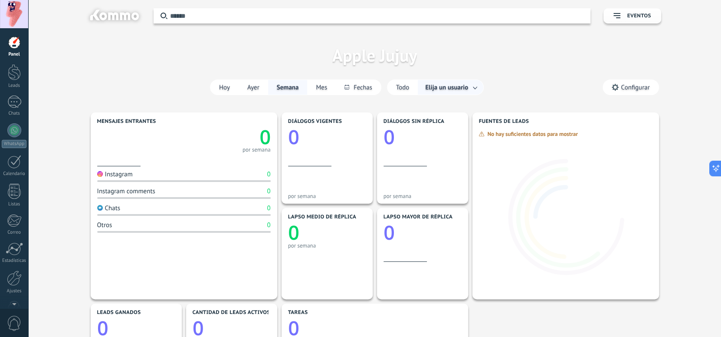
click at [616, 96] on div "Aplicar Eventos Apple Jujuy [DATE] [DATE] Semana Mes Todo Elija un usuario Conf…" at bounding box center [374, 55] width 667 height 110
drag, startPoint x: 586, startPoint y: 98, endPoint x: 615, endPoint y: 84, distance: 32.6
click at [587, 96] on div "Aplicar Eventos Apple Jujuy [DATE] [DATE] Semana Mes Todo Elija un usuario Conf…" at bounding box center [374, 55] width 667 height 110
click at [620, 78] on div "Aplicar Eventos Apple Jujuy [DATE] [DATE] Semana Mes Todo Elija un usuario Conf…" at bounding box center [374, 55] width 667 height 110
click at [619, 86] on icon at bounding box center [615, 87] width 7 height 7
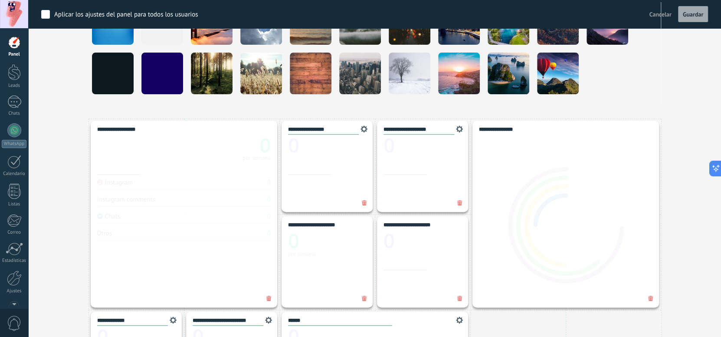
scroll to position [434, 0]
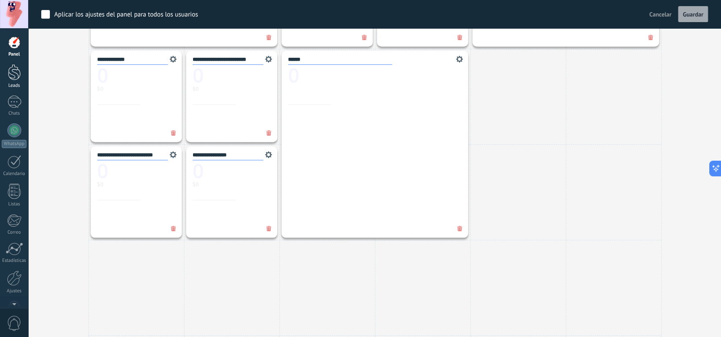
click at [13, 77] on div at bounding box center [14, 72] width 13 height 16
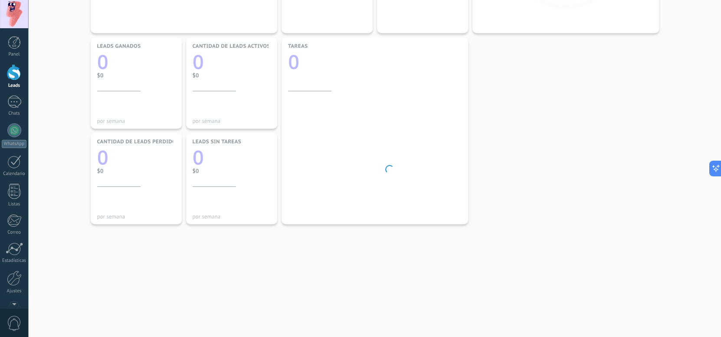
scroll to position [253, 0]
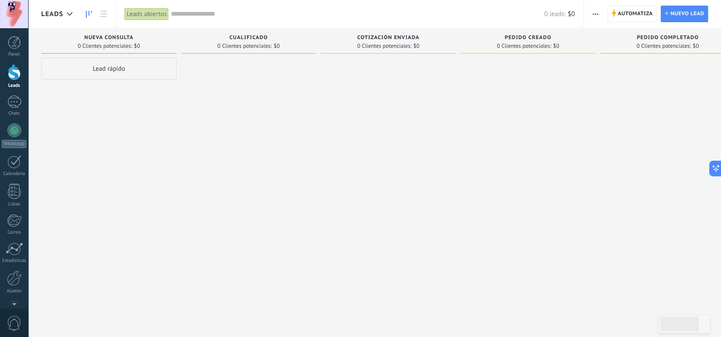
drag, startPoint x: 184, startPoint y: 16, endPoint x: 242, endPoint y: 16, distance: 57.7
click at [189, 16] on input "text" at bounding box center [357, 14] width 373 height 9
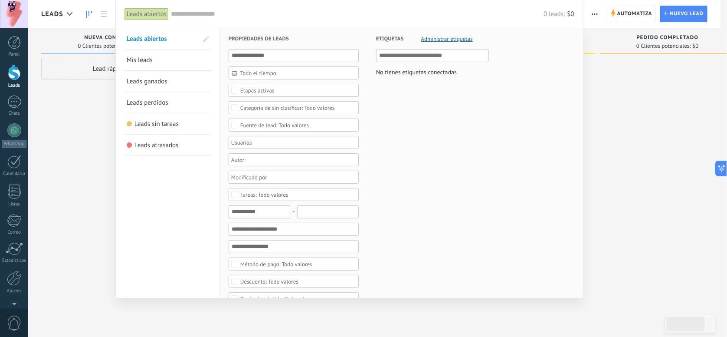
click at [693, 17] on div at bounding box center [363, 168] width 727 height 337
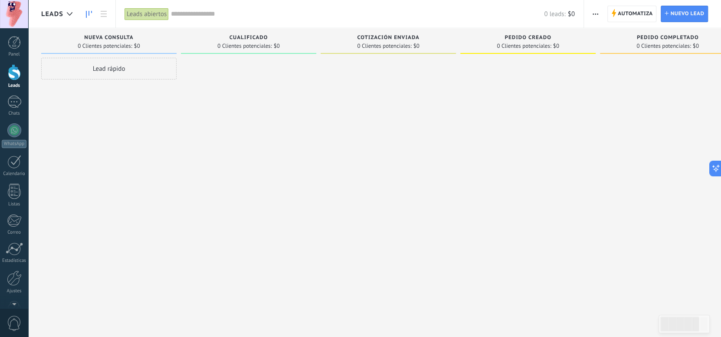
click at [693, 17] on span "Nuevo lead" at bounding box center [688, 14] width 34 height 16
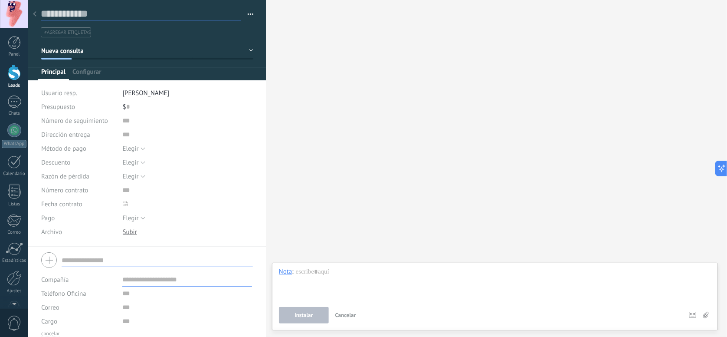
click at [43, 19] on input "text" at bounding box center [141, 13] width 201 height 13
click at [34, 13] on icon at bounding box center [34, 13] width 3 height 5
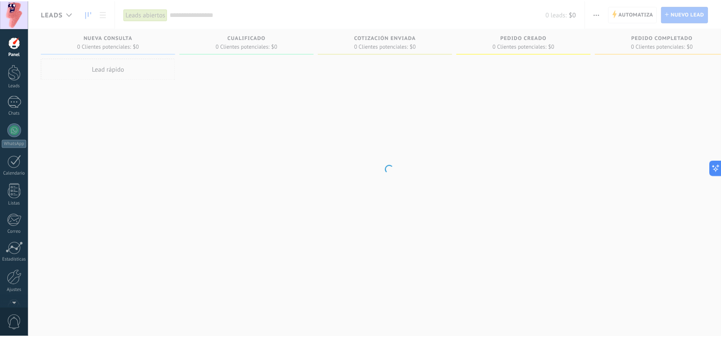
scroll to position [15, 0]
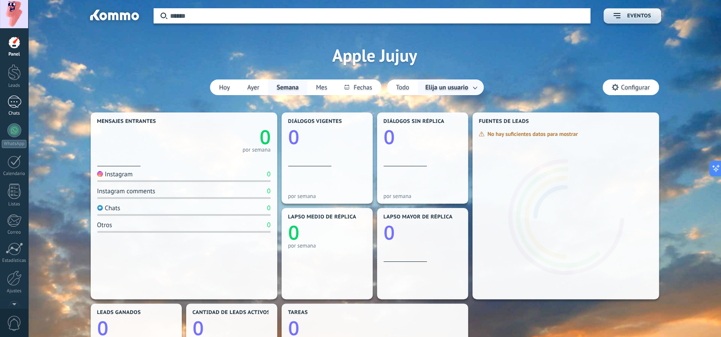
click at [5, 107] on link "Chats" at bounding box center [14, 105] width 28 height 21
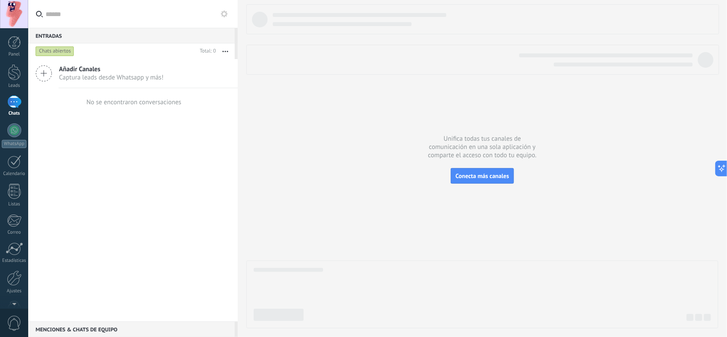
click at [108, 72] on span "Añadir Canales" at bounding box center [111, 69] width 105 height 8
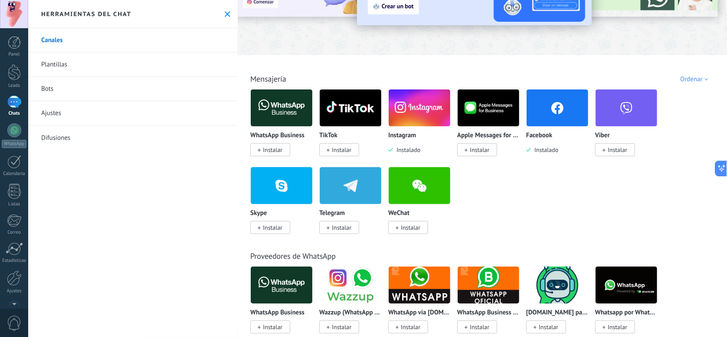
scroll to position [173, 0]
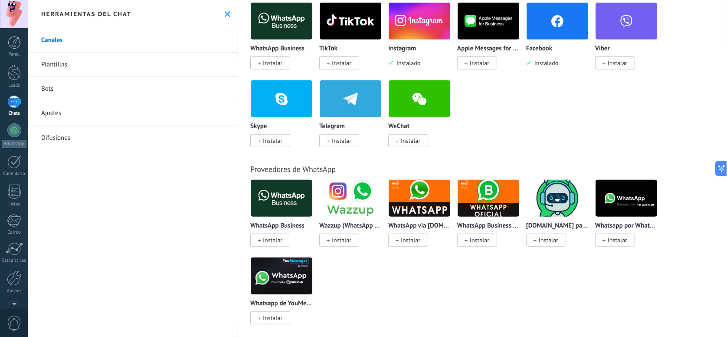
drag, startPoint x: 303, startPoint y: 174, endPoint x: 353, endPoint y: 174, distance: 50.8
click at [353, 174] on div "Proveedores de WhatsApp WhatsApp Business Instalar Wazzup (WhatsApp & Instagram…" at bounding box center [482, 235] width 484 height 177
click at [284, 235] on span "Instalar" at bounding box center [270, 240] width 40 height 13
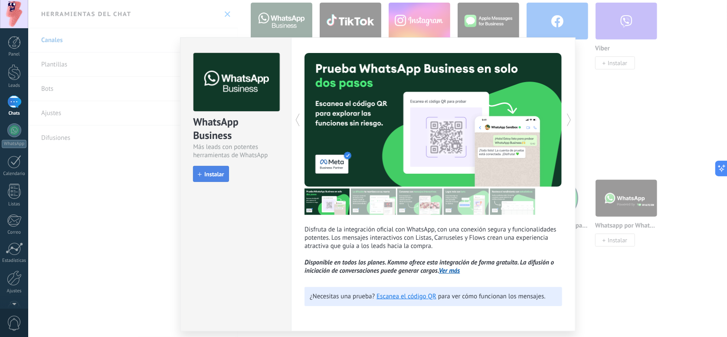
click at [209, 174] on span "Instalar" at bounding box center [214, 174] width 20 height 6
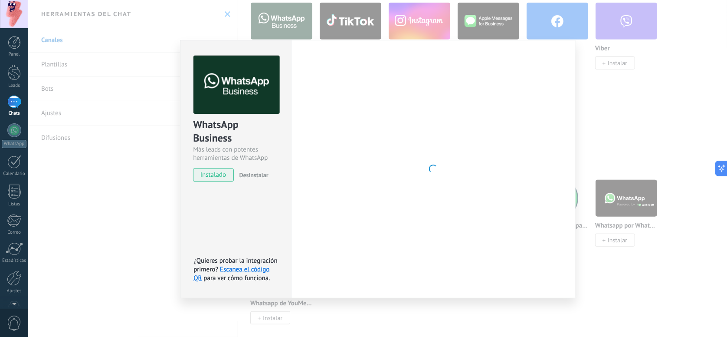
click at [637, 257] on div "WhatsApp Business Más leads con potentes herramientas de WhatsApp instalado Des…" at bounding box center [377, 168] width 699 height 337
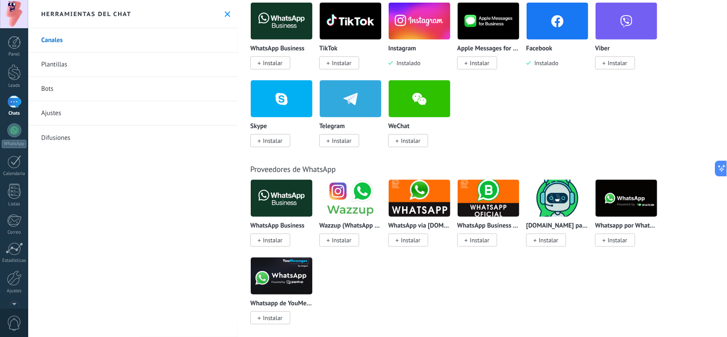
scroll to position [130, 0]
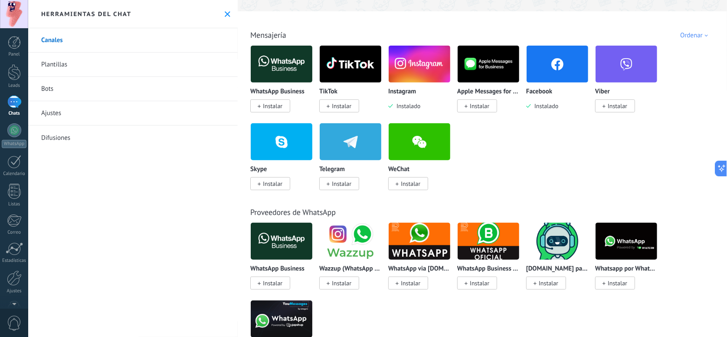
click at [61, 66] on link "Plantillas" at bounding box center [133, 65] width 210 height 24
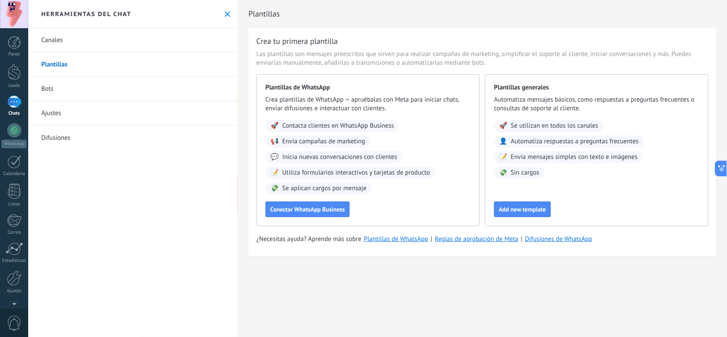
click at [86, 108] on link "Ajustes" at bounding box center [133, 113] width 210 height 24
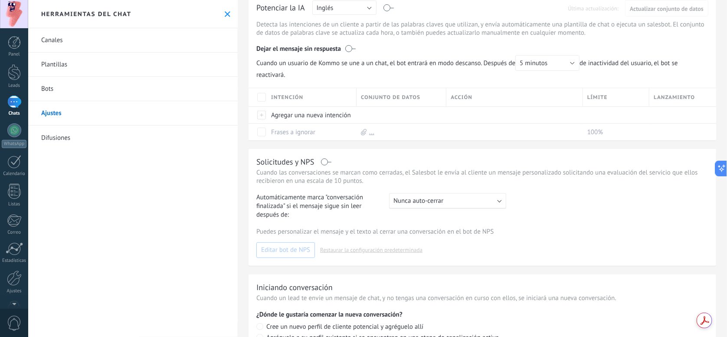
scroll to position [158, 0]
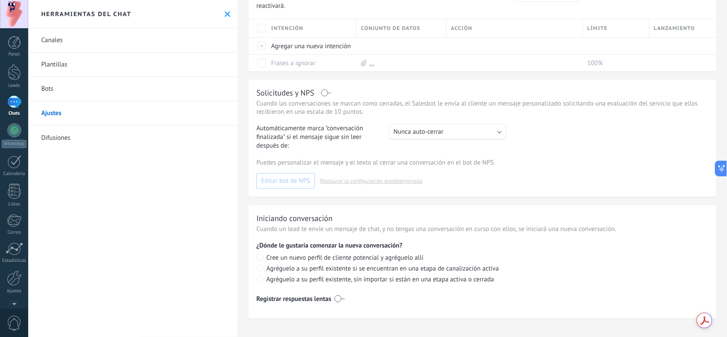
click at [104, 128] on link "Difusiones" at bounding box center [133, 137] width 210 height 24
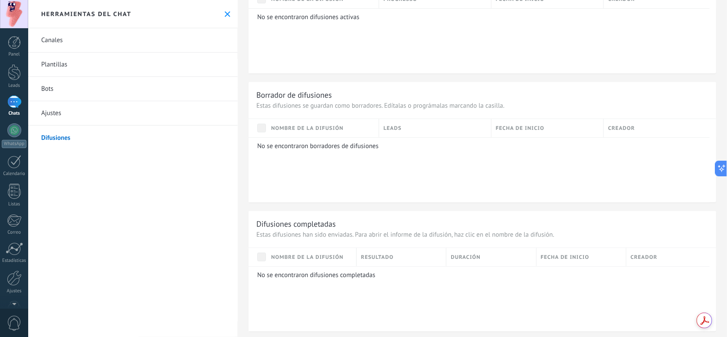
scroll to position [309, 0]
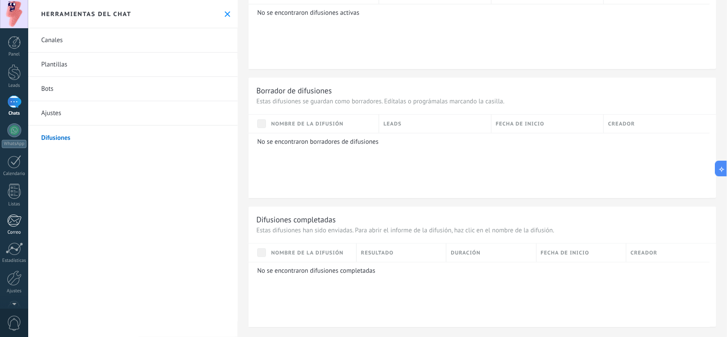
click at [16, 225] on div at bounding box center [14, 220] width 14 height 13
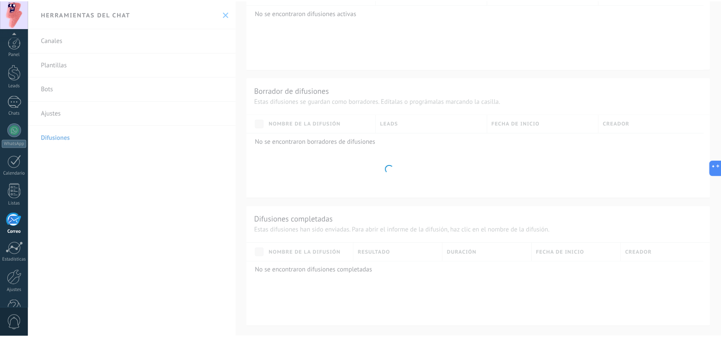
scroll to position [24, 0]
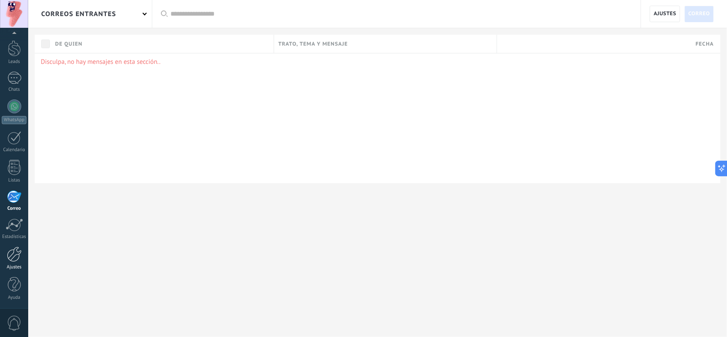
click at [14, 257] on div at bounding box center [14, 254] width 15 height 15
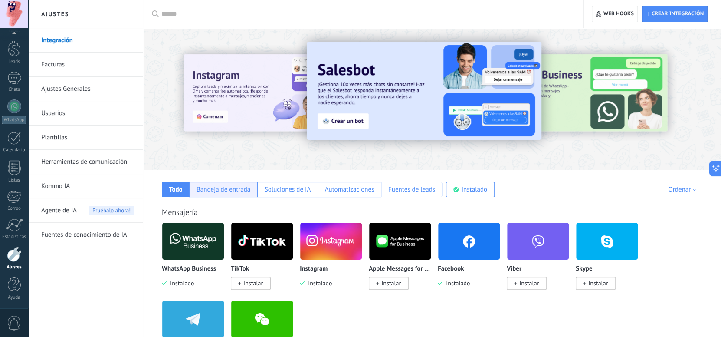
click at [250, 193] on div "Bandeja de entrada" at bounding box center [223, 189] width 68 height 15
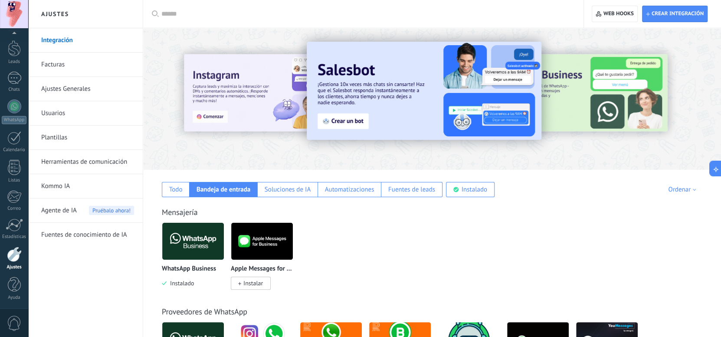
scroll to position [86, 0]
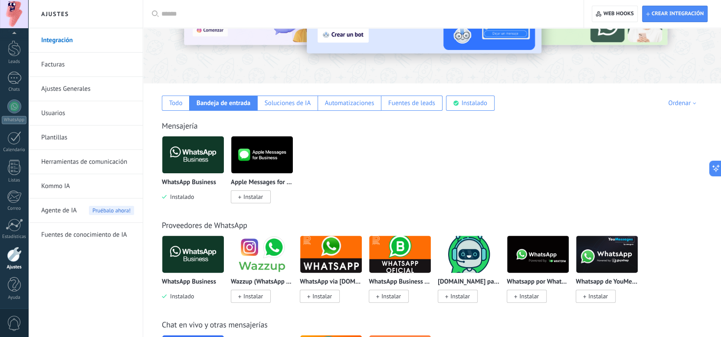
click at [66, 72] on link "Facturas" at bounding box center [87, 65] width 93 height 24
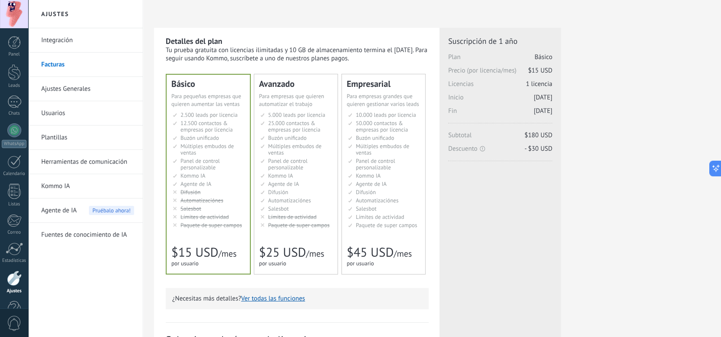
click at [68, 91] on link "Ajustes Generales" at bounding box center [87, 89] width 93 height 24
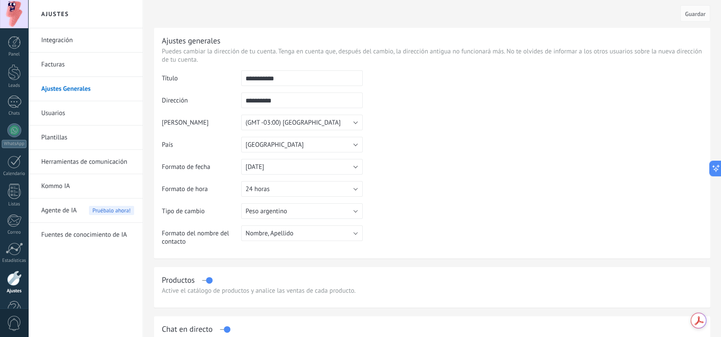
click at [53, 106] on link "Usuarios" at bounding box center [87, 113] width 93 height 24
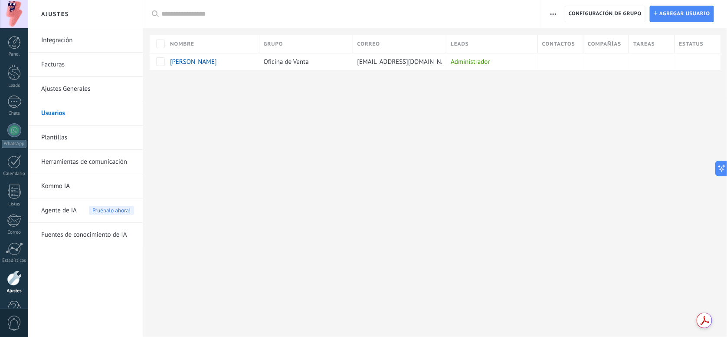
click at [57, 141] on link "Plantillas" at bounding box center [87, 137] width 93 height 24
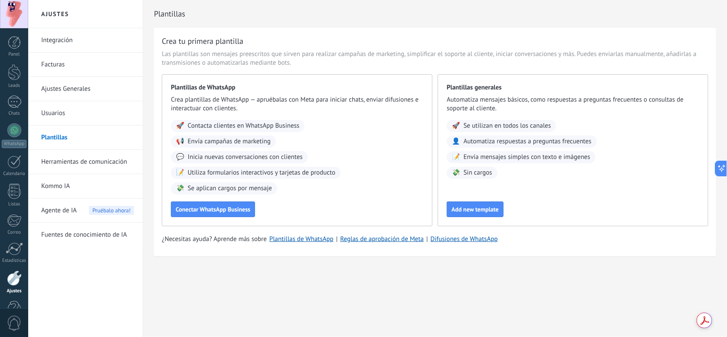
drag, startPoint x: 55, startPoint y: 159, endPoint x: 55, endPoint y: 165, distance: 6.1
click at [55, 161] on link "Herramientas de comunicación" at bounding box center [87, 162] width 93 height 24
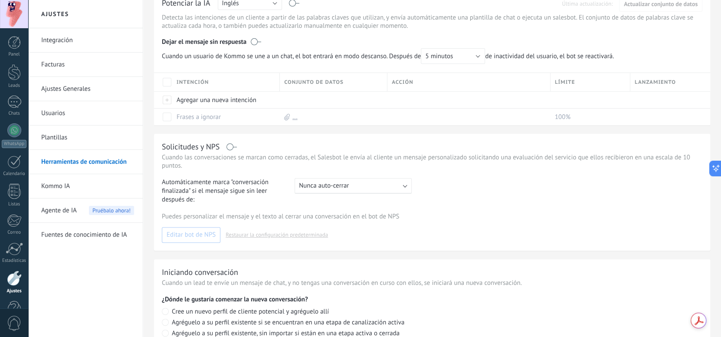
scroll to position [283, 0]
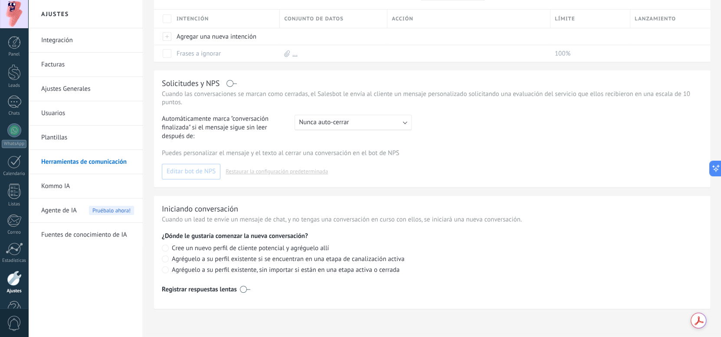
click at [67, 188] on link "Kommo IA" at bounding box center [87, 186] width 93 height 24
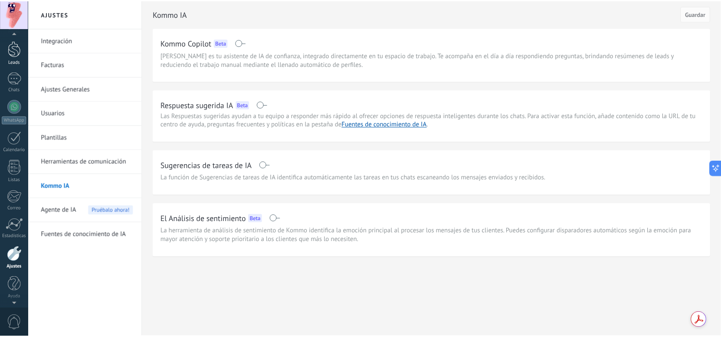
scroll to position [20, 0]
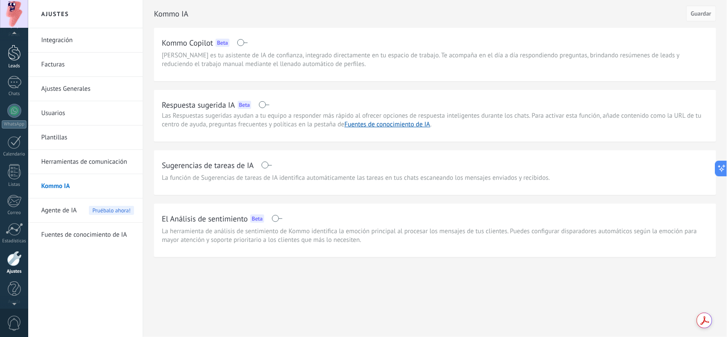
click at [18, 48] on div at bounding box center [14, 53] width 13 height 16
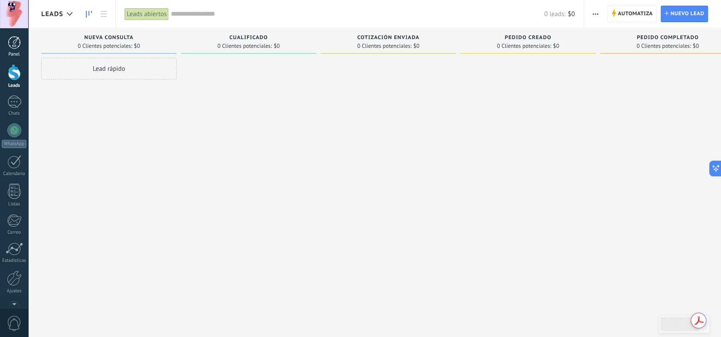
click at [16, 44] on div at bounding box center [14, 42] width 13 height 13
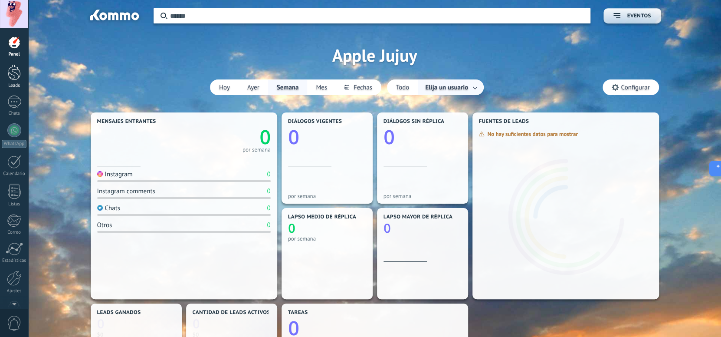
click at [11, 72] on div at bounding box center [14, 72] width 13 height 16
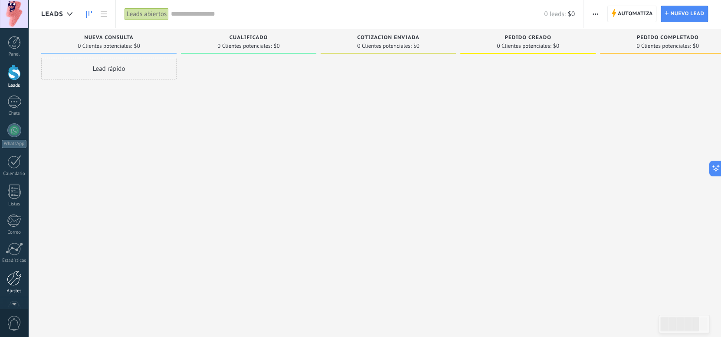
click at [13, 283] on div at bounding box center [14, 277] width 15 height 15
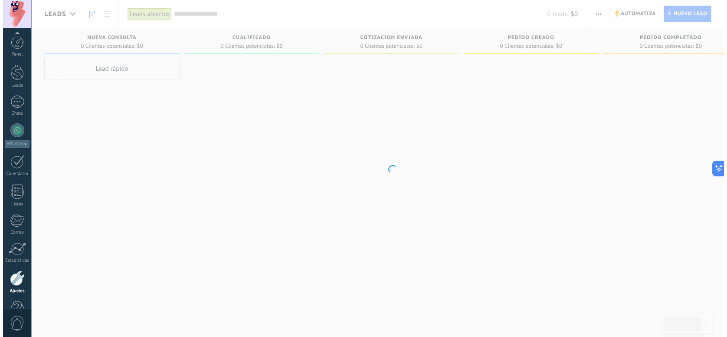
scroll to position [24, 0]
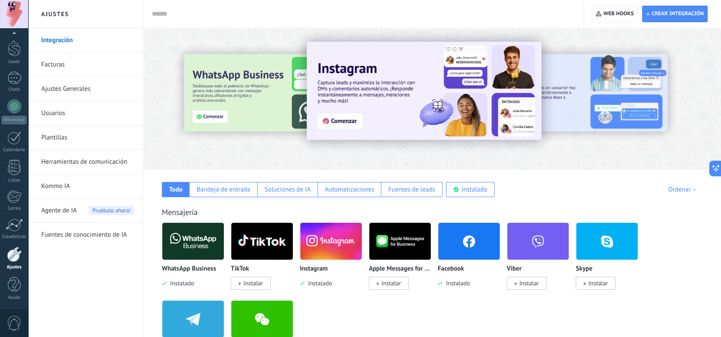
click at [448, 283] on span "Instalado" at bounding box center [456, 283] width 27 height 8
click at [458, 236] on img at bounding box center [469, 241] width 62 height 42
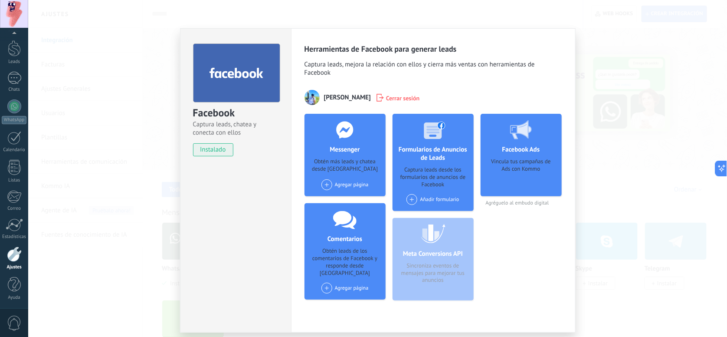
click at [444, 252] on div "Meta Conversions API Sincroniza eventos de mensajes para mejorar tus anuncios" at bounding box center [433, 259] width 81 height 82
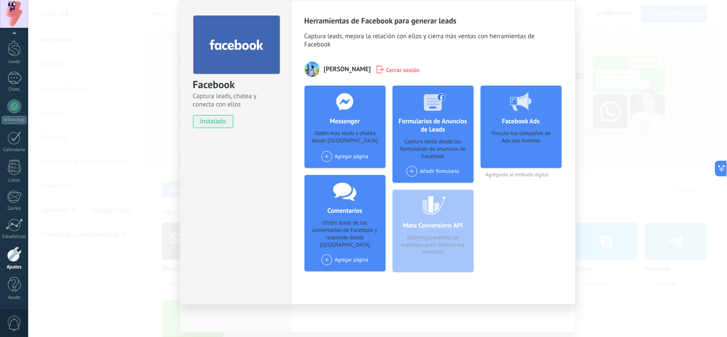
click at [430, 259] on div "Meta Conversions API Sincroniza eventos de mensajes para mejorar tus anuncios" at bounding box center [433, 231] width 81 height 82
click at [430, 258] on div "Meta Conversions API Sincroniza eventos de mensajes para mejorar tus anuncios" at bounding box center [433, 231] width 81 height 82
click at [430, 257] on div "Meta Conversions API Sincroniza eventos de mensajes para mejorar tus anuncios" at bounding box center [433, 231] width 81 height 82
click at [418, 252] on div "Meta Conversions API Sincroniza eventos de mensajes para mejorar tus anuncios" at bounding box center [433, 231] width 81 height 82
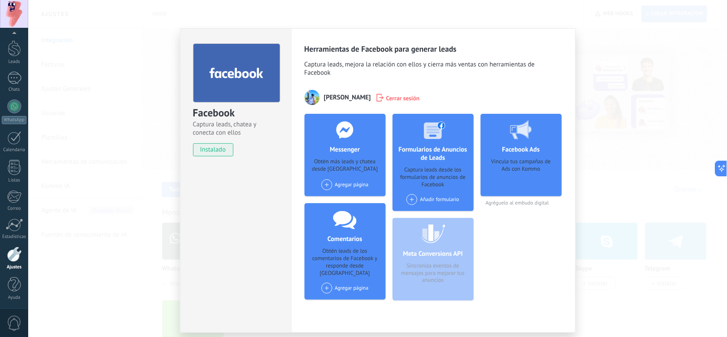
drag, startPoint x: 443, startPoint y: 243, endPoint x: 454, endPoint y: 277, distance: 36.2
click at [454, 277] on div "Meta Conversions API Sincroniza eventos de mensajes para mejorar tus anuncios" at bounding box center [433, 259] width 81 height 82
click at [610, 233] on div "Facebook Captura leads, chatea y conecta con ellos instalado Desinstalar Herram…" at bounding box center [377, 168] width 699 height 337
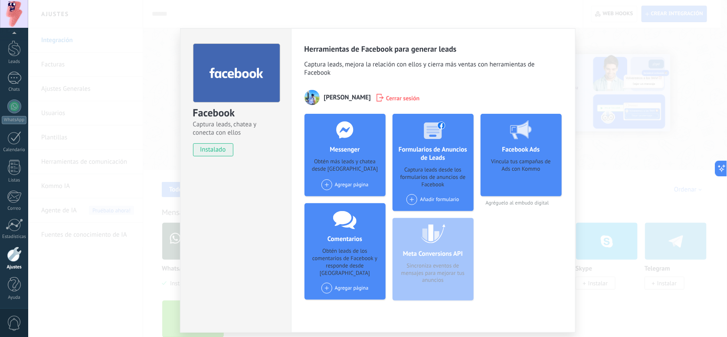
click at [610, 233] on div "Facebook Captura leads, chatea y conecta con ellos instalado Desinstalar Herram…" at bounding box center [377, 168] width 699 height 337
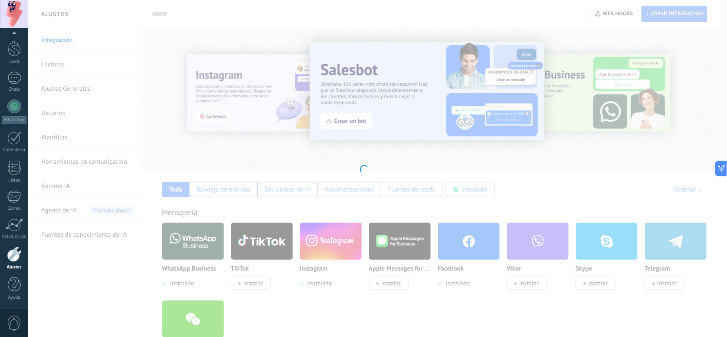
click at [389, 128] on div at bounding box center [363, 168] width 727 height 337
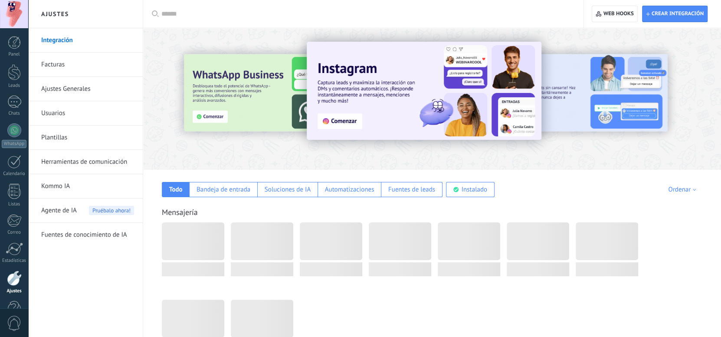
click at [71, 93] on link "Ajustes Generales" at bounding box center [87, 89] width 93 height 24
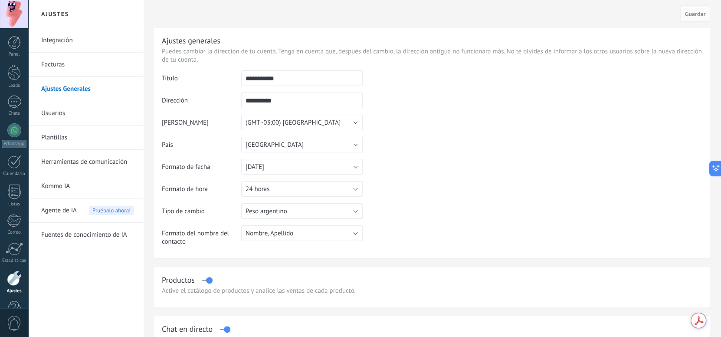
click at [284, 72] on input "**********" at bounding box center [302, 78] width 122 height 16
click at [296, 106] on input "**********" at bounding box center [302, 100] width 122 height 16
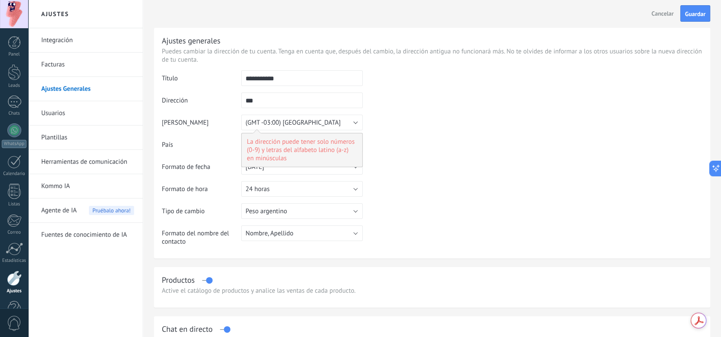
type input "*"
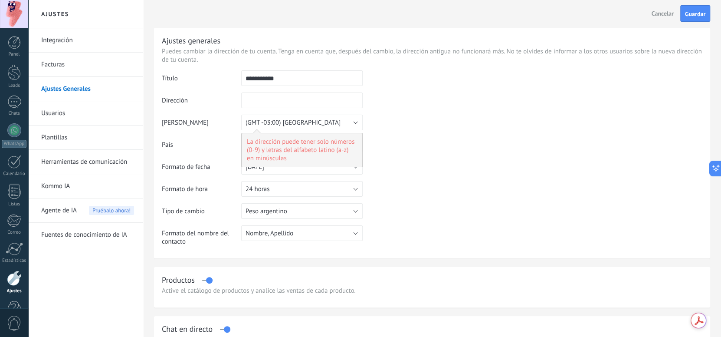
type input "*"
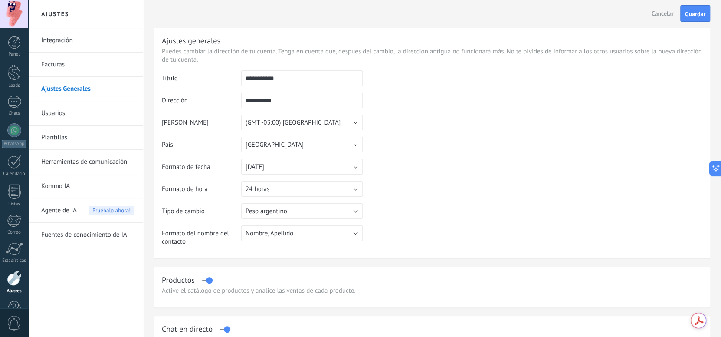
type input "**********"
click at [697, 14] on span "Guardar" at bounding box center [695, 14] width 20 height 6
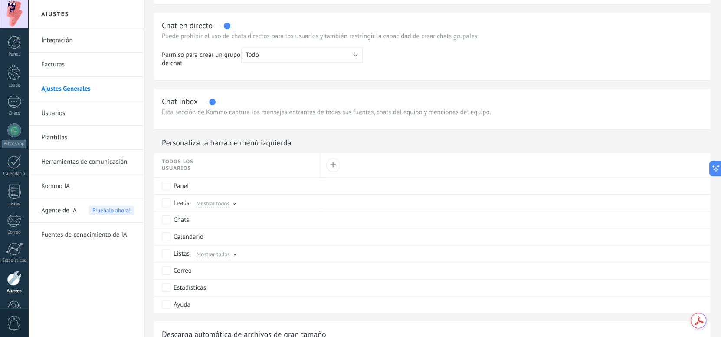
scroll to position [477, 0]
